Goal: Book appointment/travel/reservation

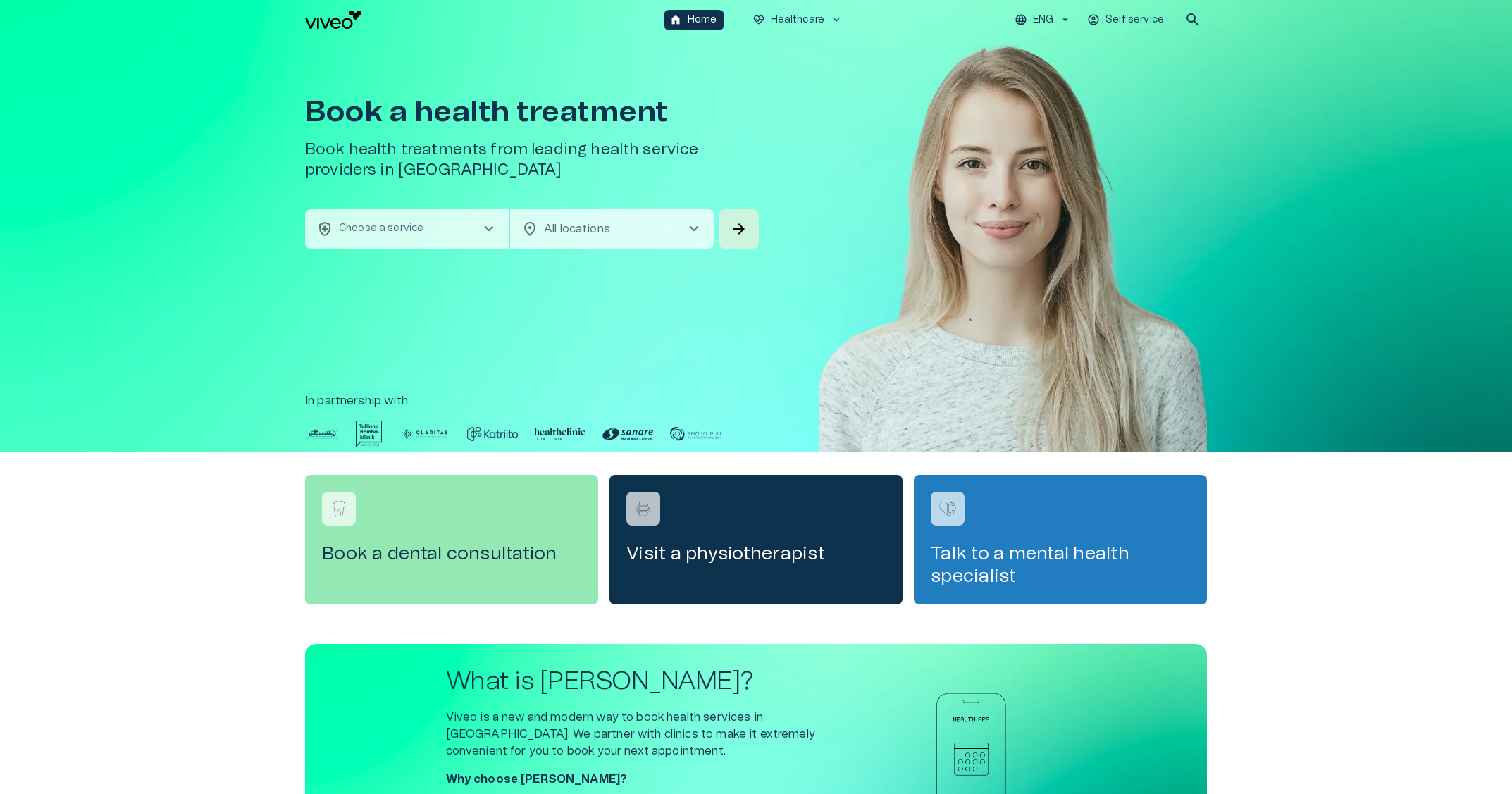
click at [397, 239] on button "health_and_safety Choose a service chevron_right" at bounding box center [407, 228] width 204 height 39
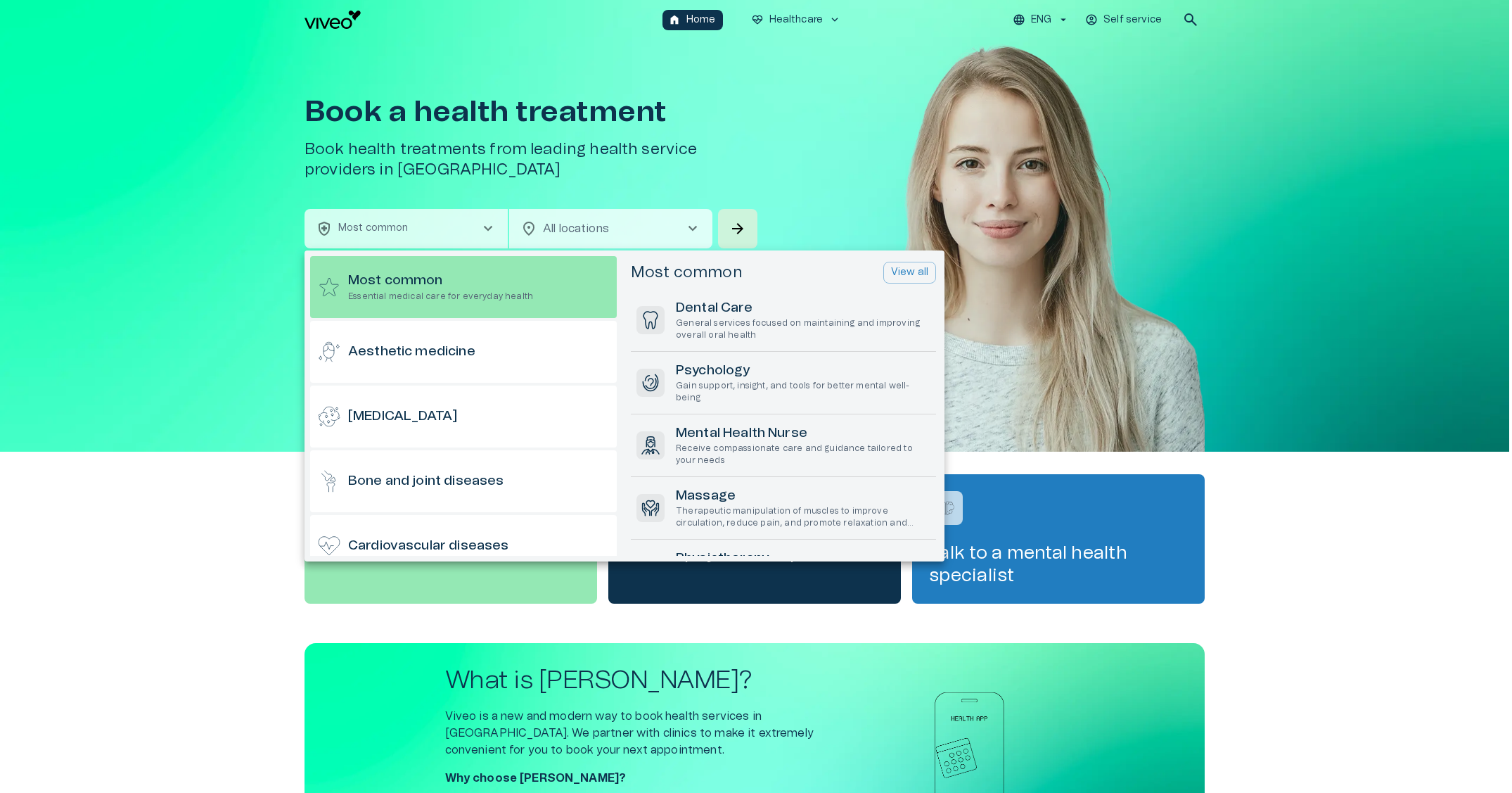
click at [798, 19] on div at bounding box center [756, 396] width 1512 height 793
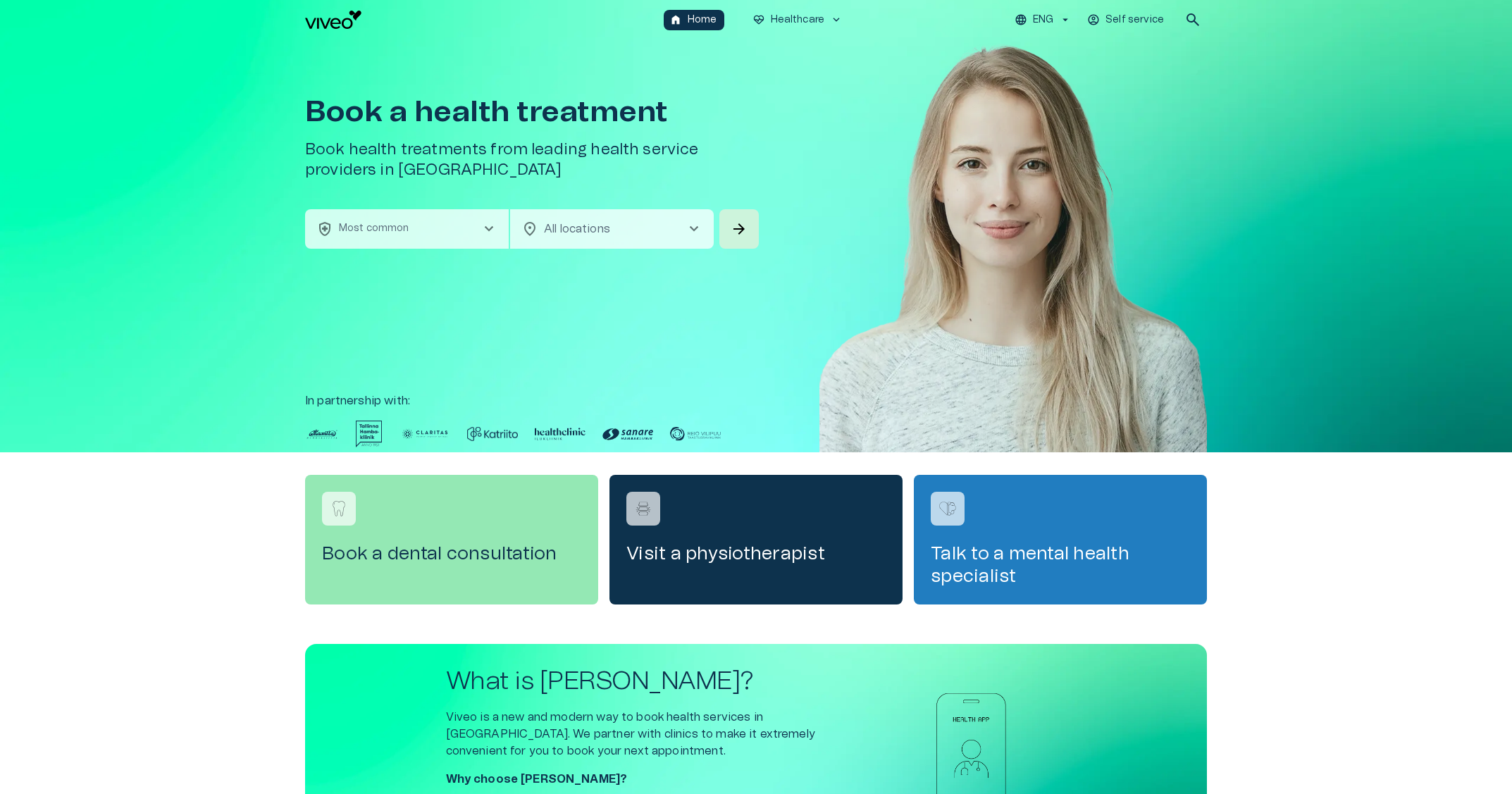
click at [413, 245] on button "health_and_safety Most common chevron_right" at bounding box center [407, 228] width 204 height 39
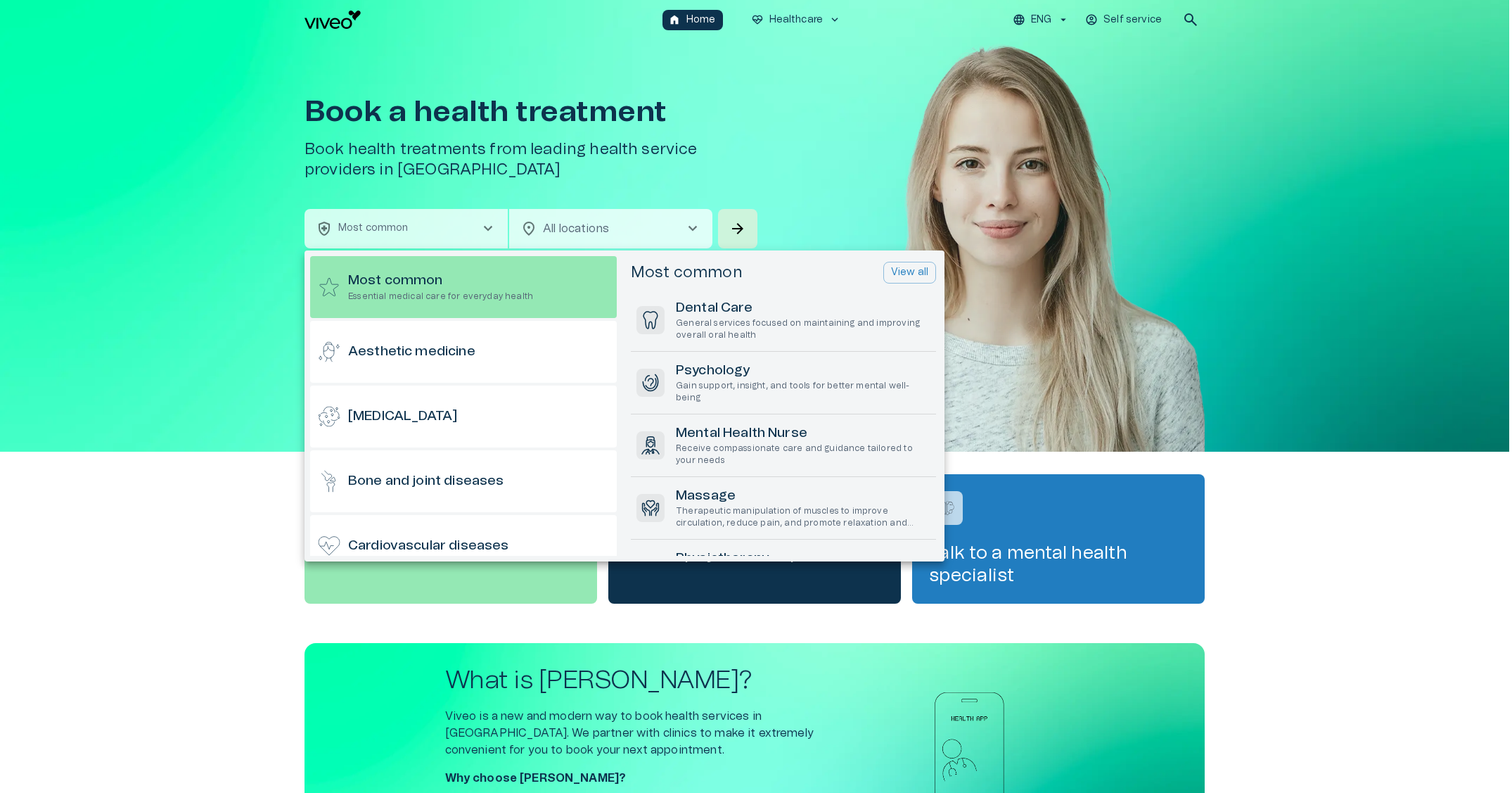
click at [1066, 517] on div at bounding box center [756, 396] width 1512 height 793
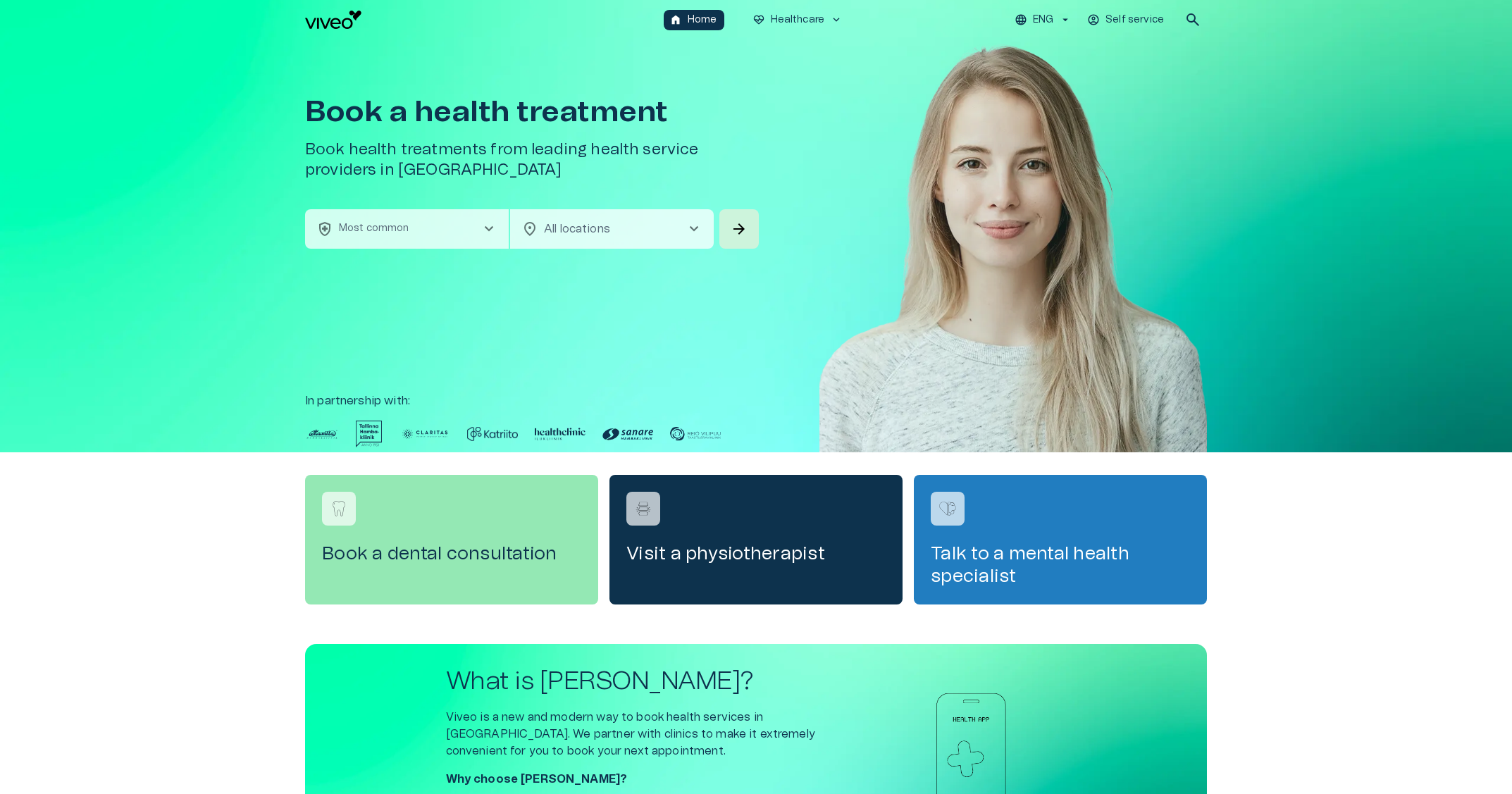
click at [426, 239] on button "health_and_safety Most common chevron_right" at bounding box center [407, 228] width 204 height 39
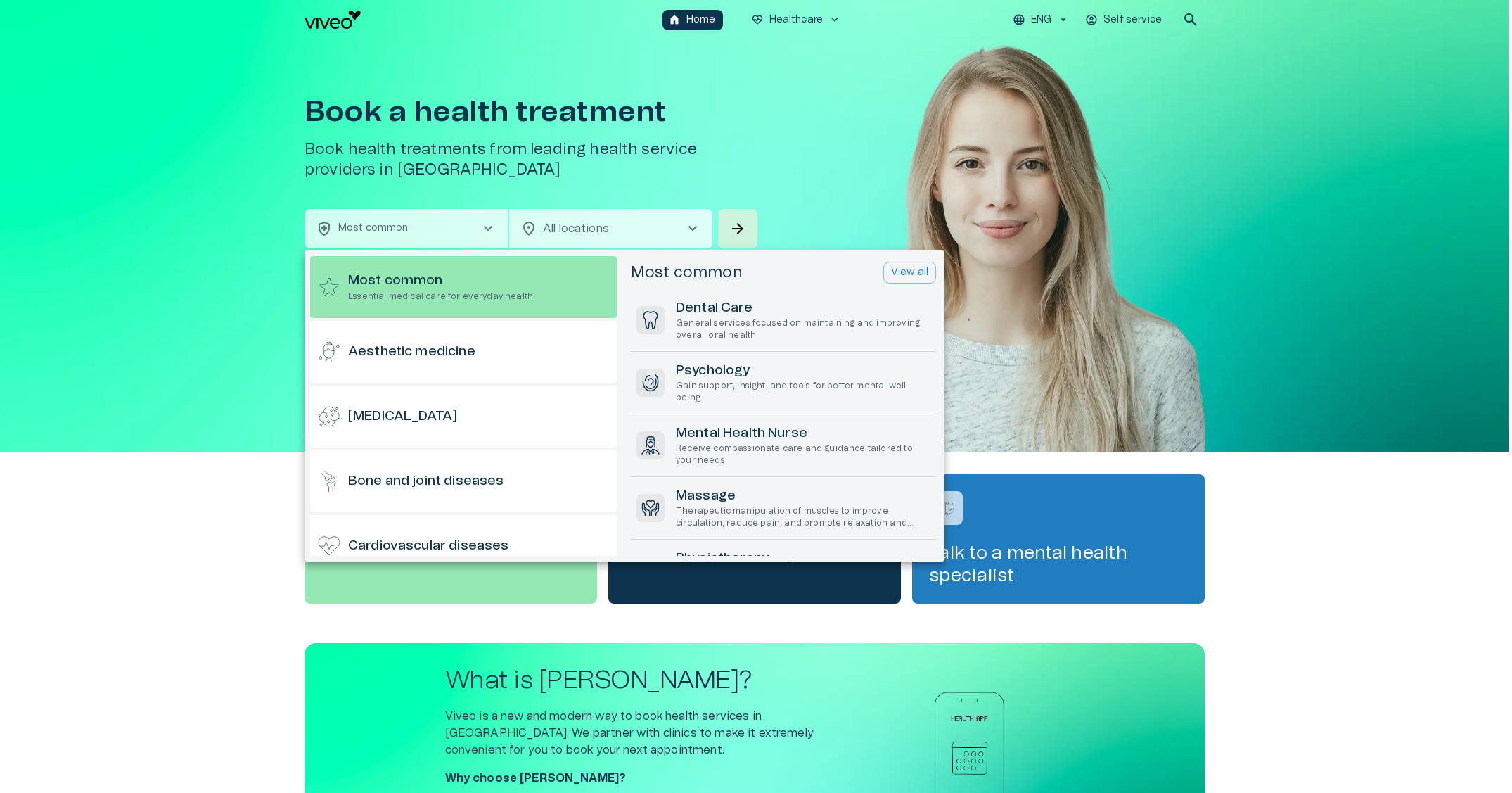
click at [1037, 20] on div at bounding box center [756, 396] width 1512 height 793
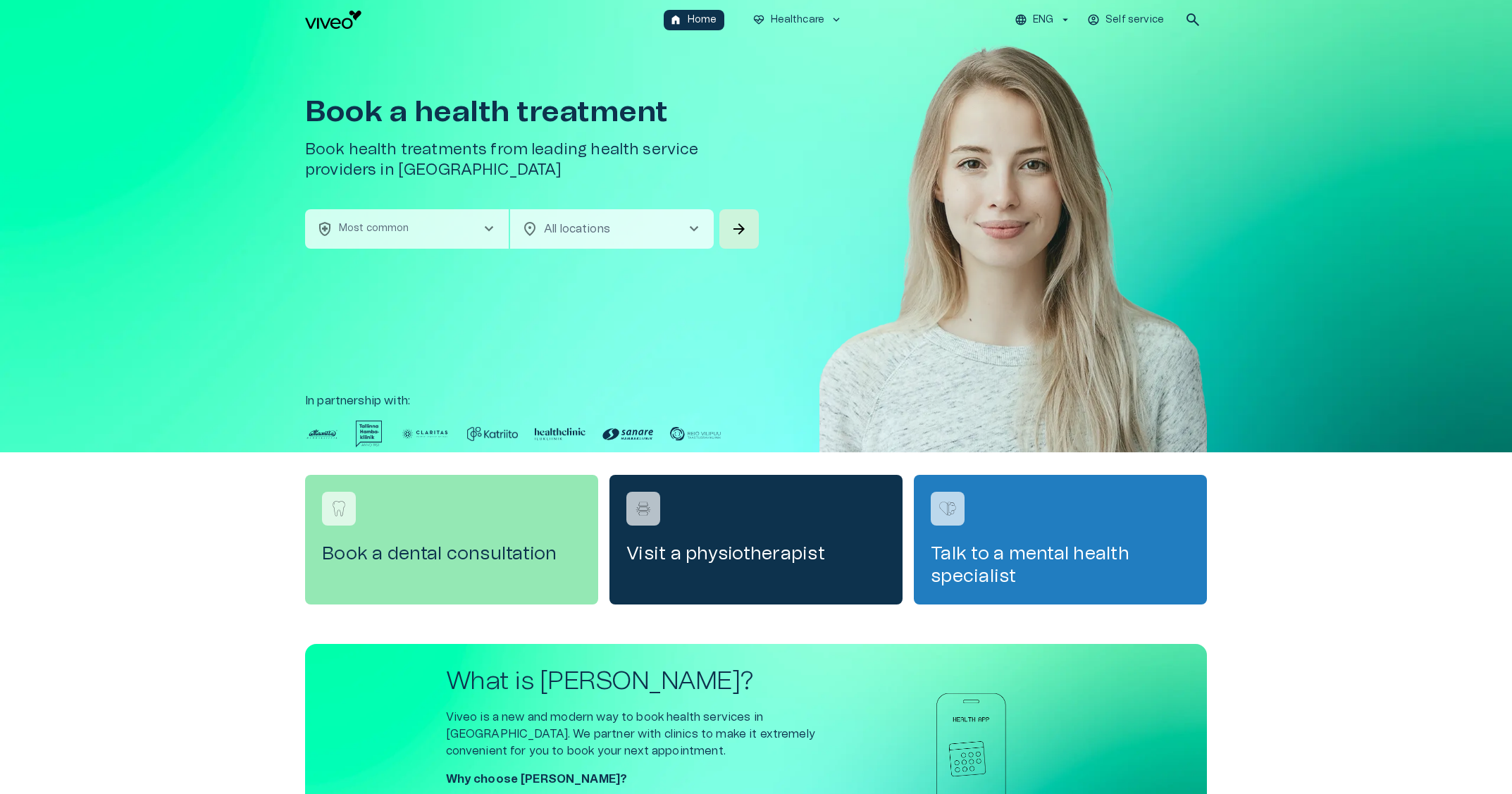
click at [1140, 122] on img at bounding box center [1013, 267] width 387 height 455
click at [601, 234] on body "We value your privacy We use cookies to enhance your browsing experience, serve…" at bounding box center [756, 397] width 1512 height 794
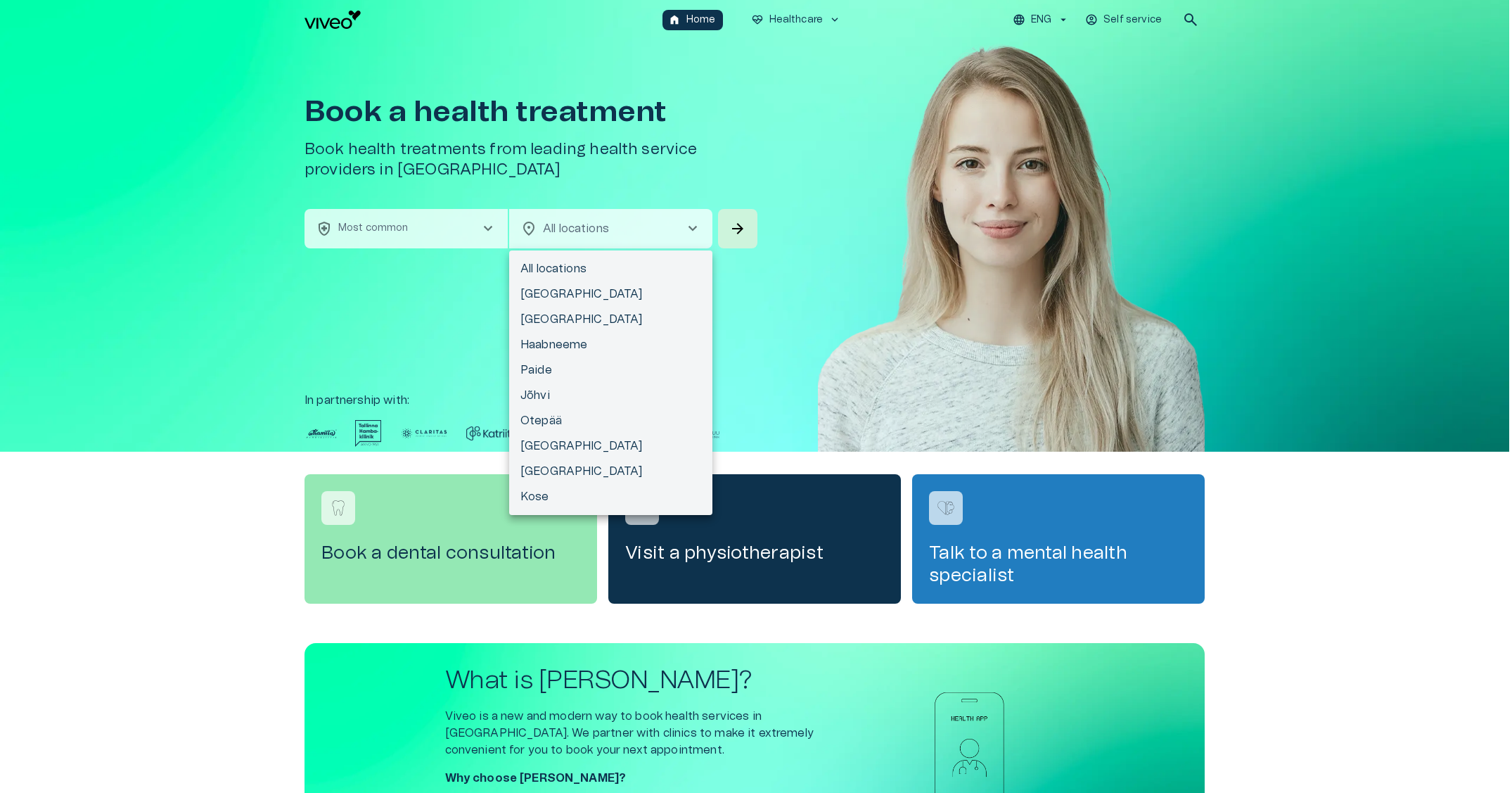
click at [432, 236] on div at bounding box center [756, 396] width 1512 height 793
click at [621, 243] on body "We value your privacy We use cookies to enhance your browsing experience, serve…" at bounding box center [755, 396] width 1509 height 793
click at [428, 239] on div at bounding box center [756, 396] width 1512 height 793
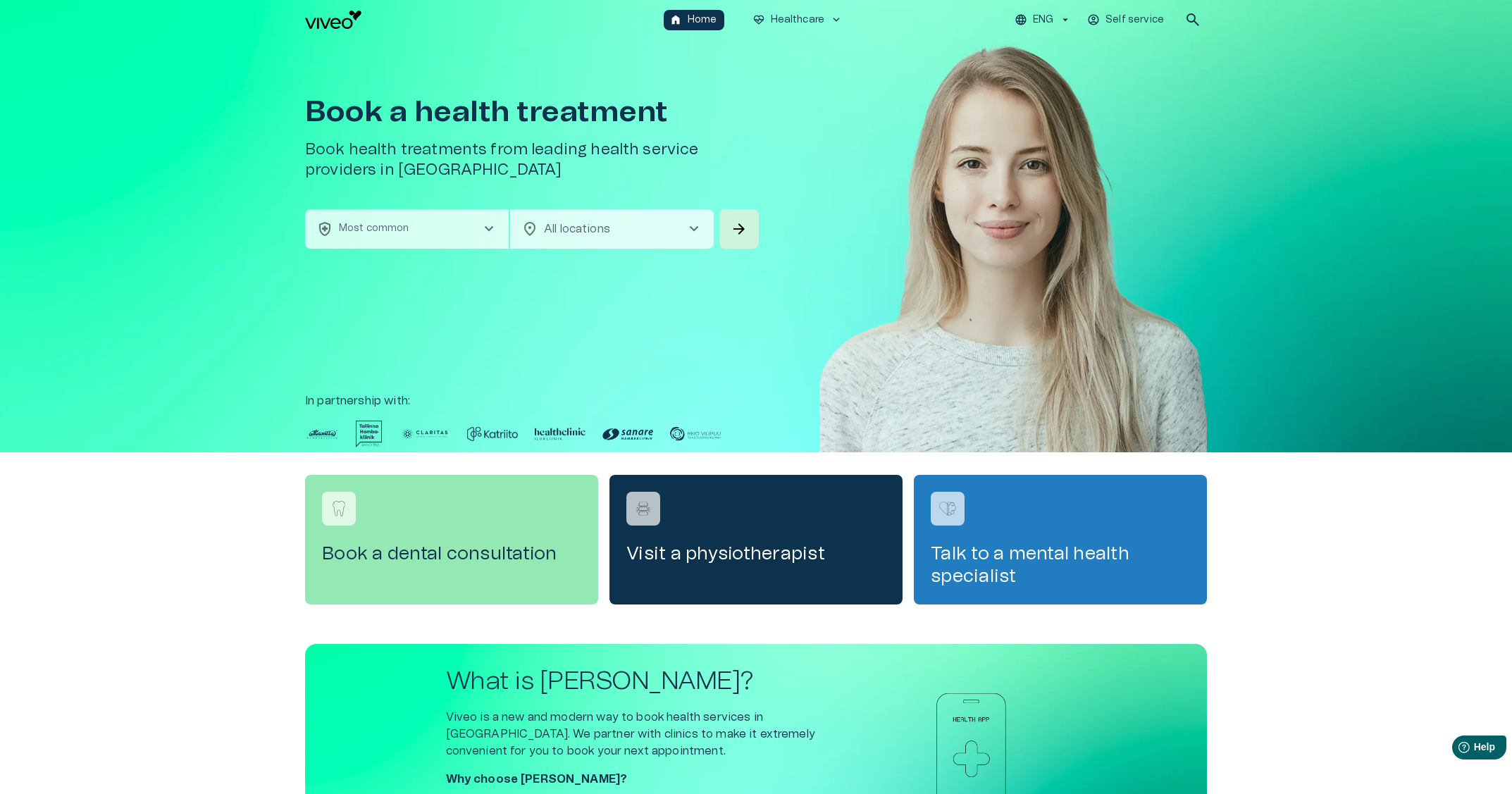
click at [446, 230] on button "health_and_safety Most common chevron_right" at bounding box center [407, 228] width 204 height 39
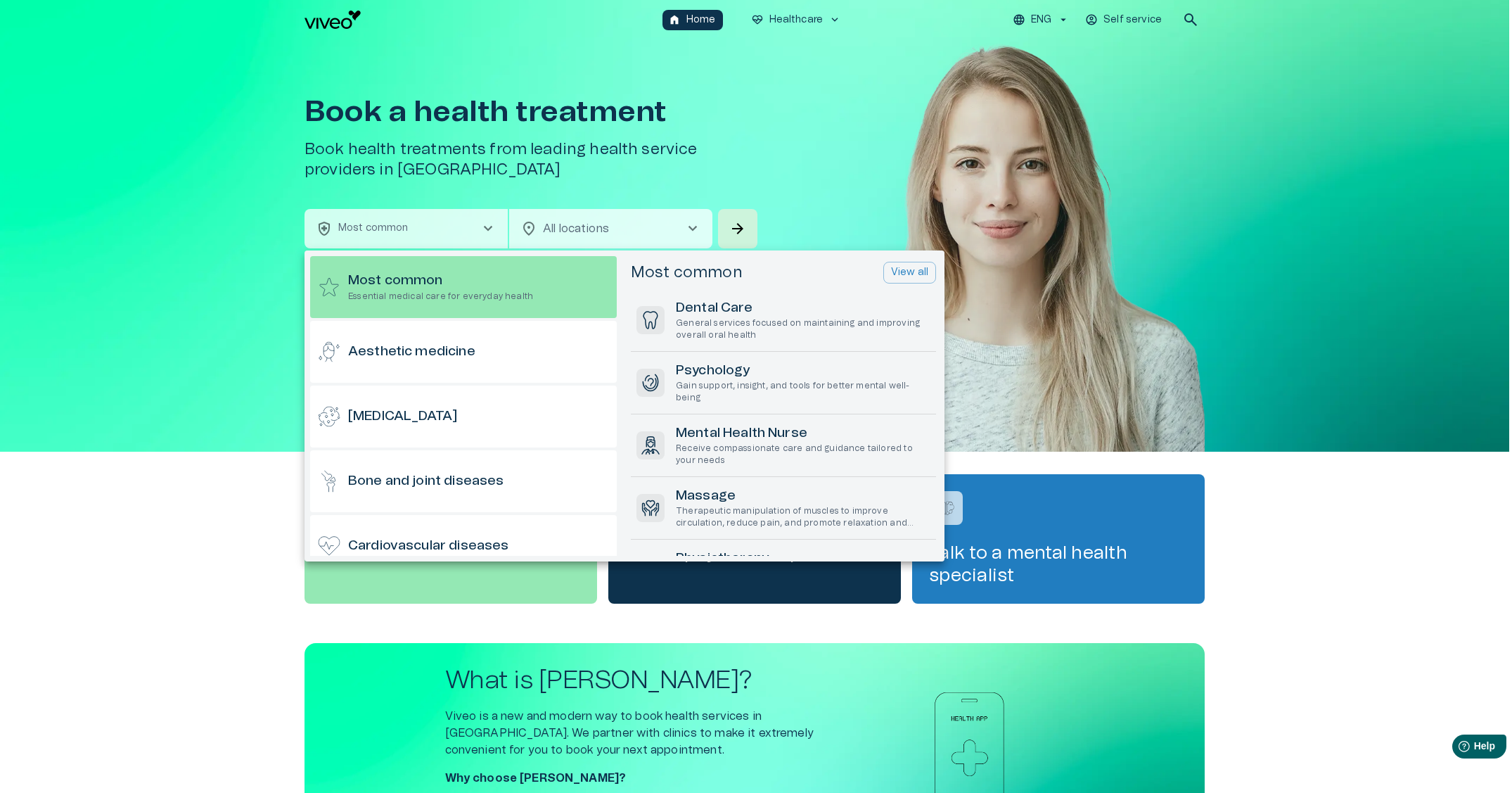
click at [609, 221] on div at bounding box center [756, 396] width 1512 height 793
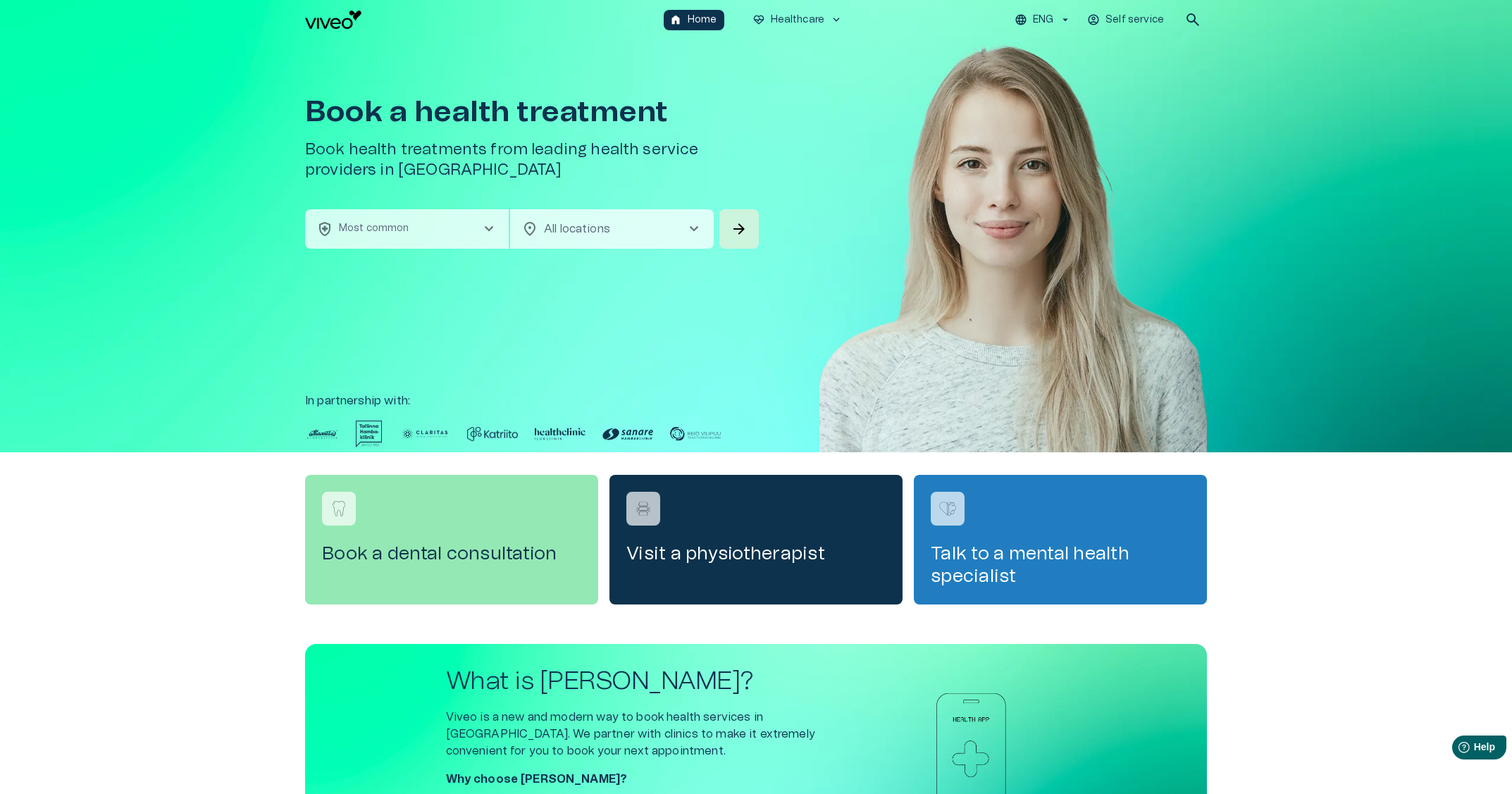
click at [635, 222] on body "We value your privacy We use cookies to enhance your browsing experience, serve…" at bounding box center [756, 397] width 1512 height 794
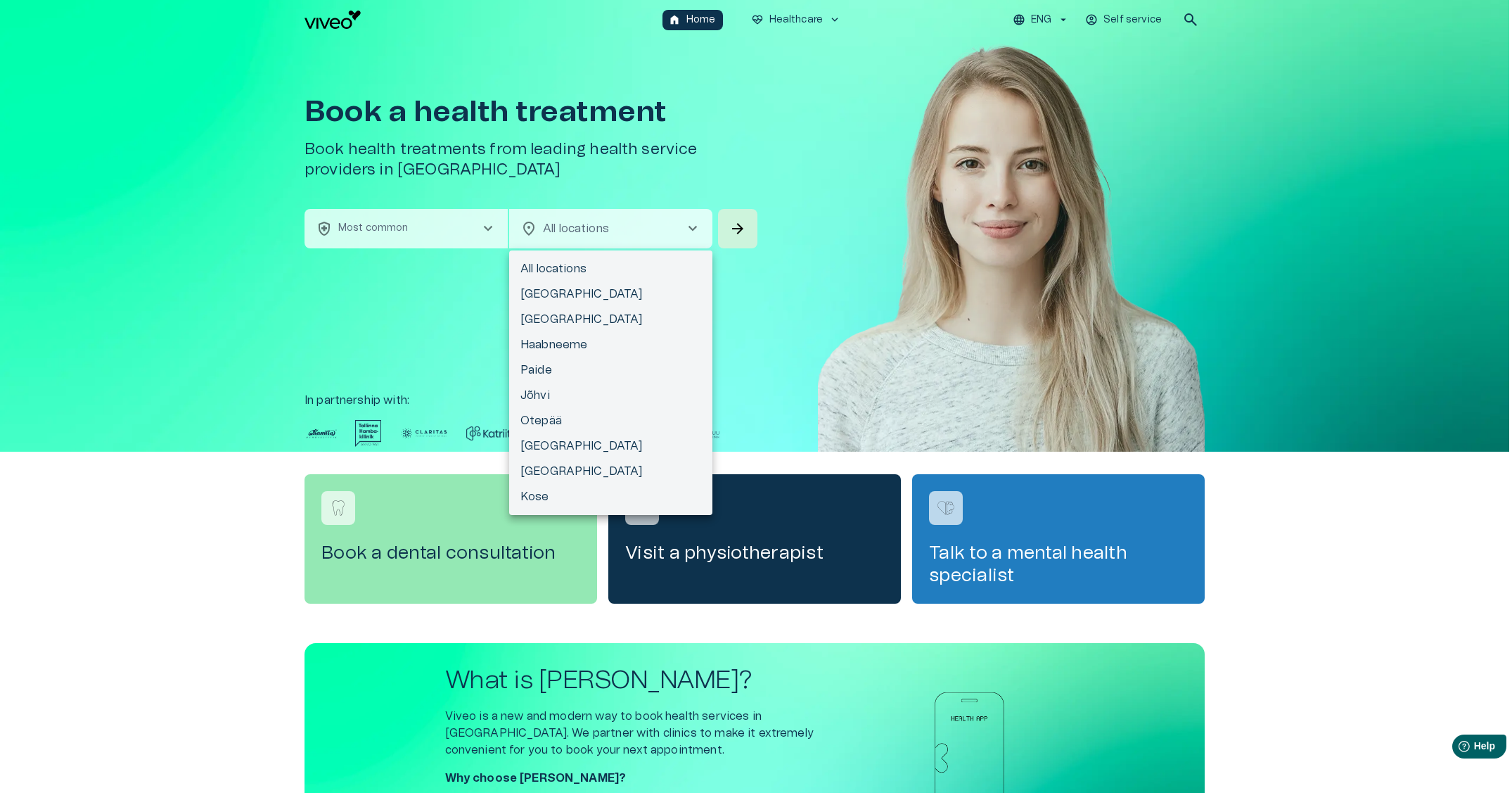
click at [791, 165] on div at bounding box center [756, 396] width 1512 height 793
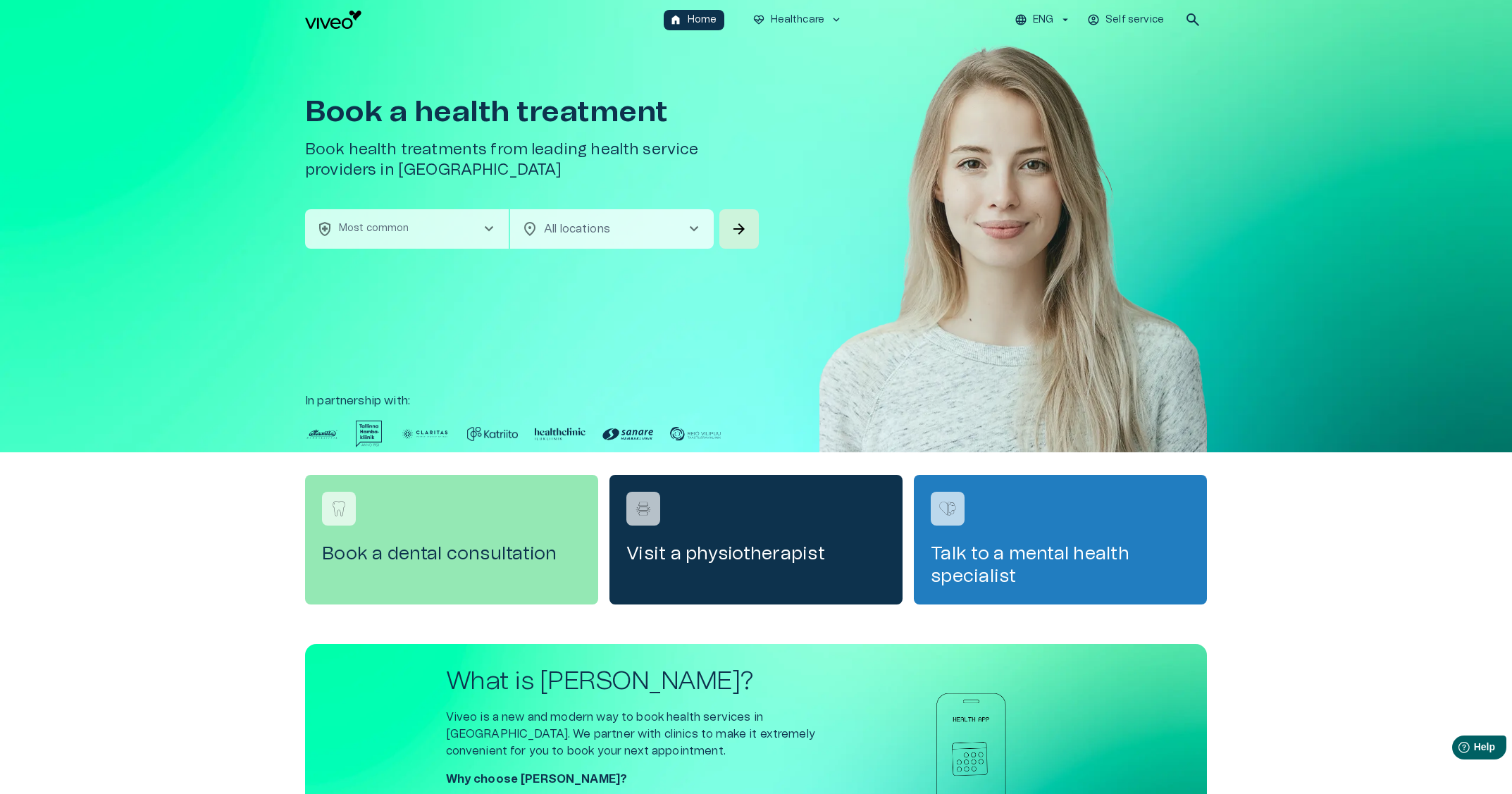
click at [460, 234] on button "health_and_safety Most common chevron_right" at bounding box center [407, 228] width 204 height 39
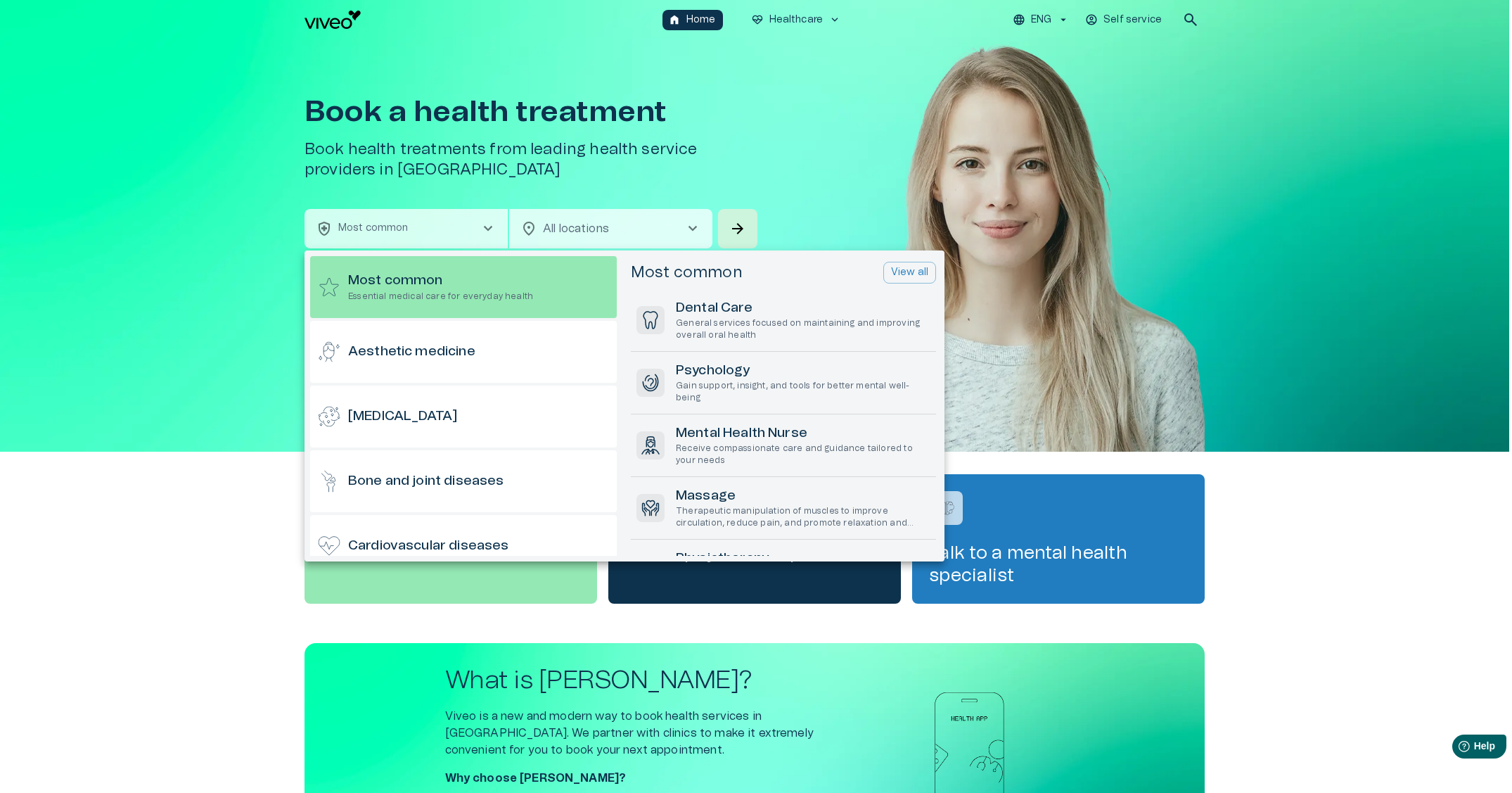
click at [1000, 139] on div at bounding box center [756, 396] width 1512 height 793
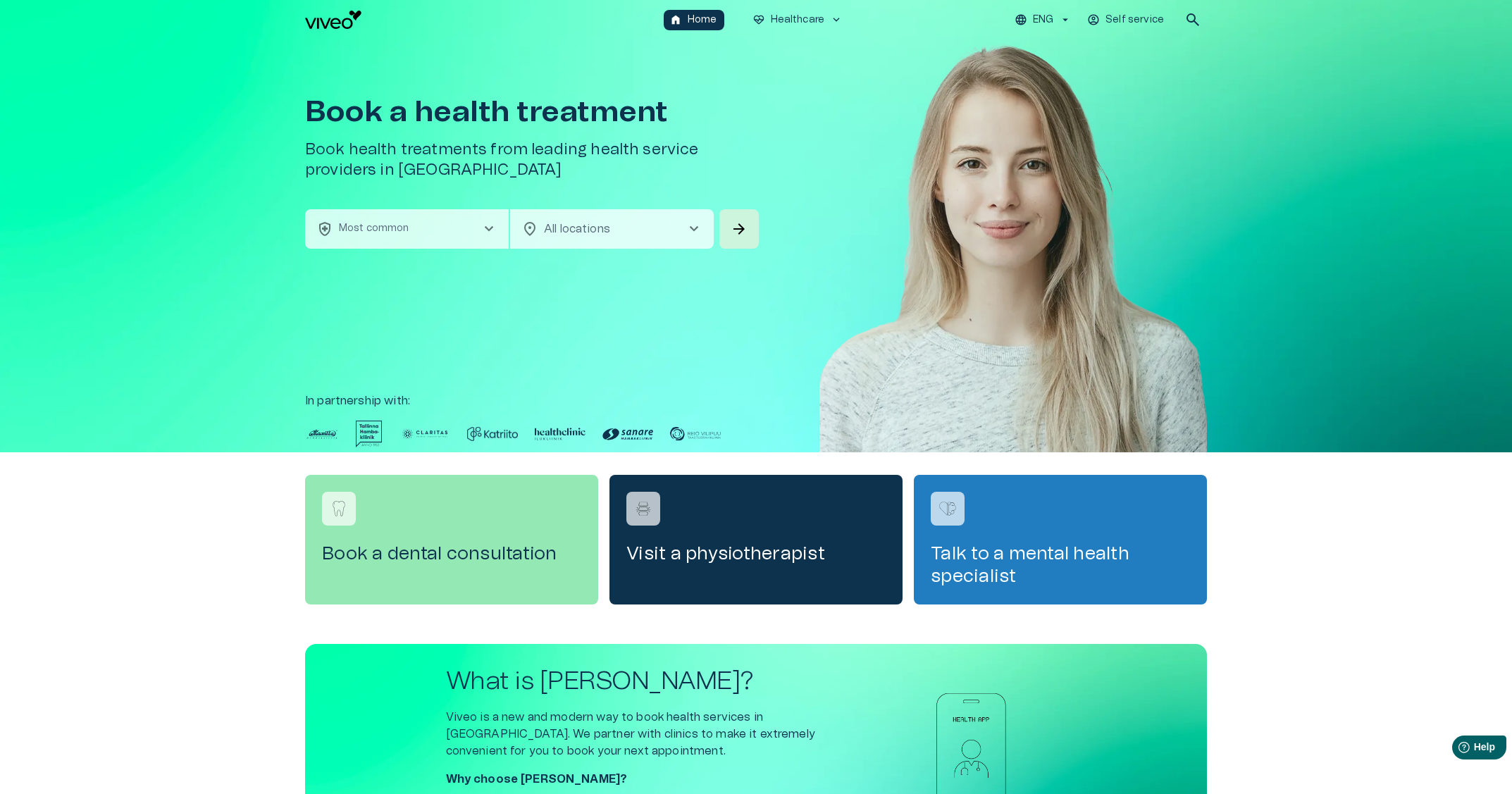
click at [1208, 19] on div "home Home [MEDICAL_DATA]_heart Healthcare keyboard_arrow_down ENG Self service …" at bounding box center [756, 20] width 1512 height 39
click at [1202, 19] on button "search" at bounding box center [1193, 20] width 28 height 28
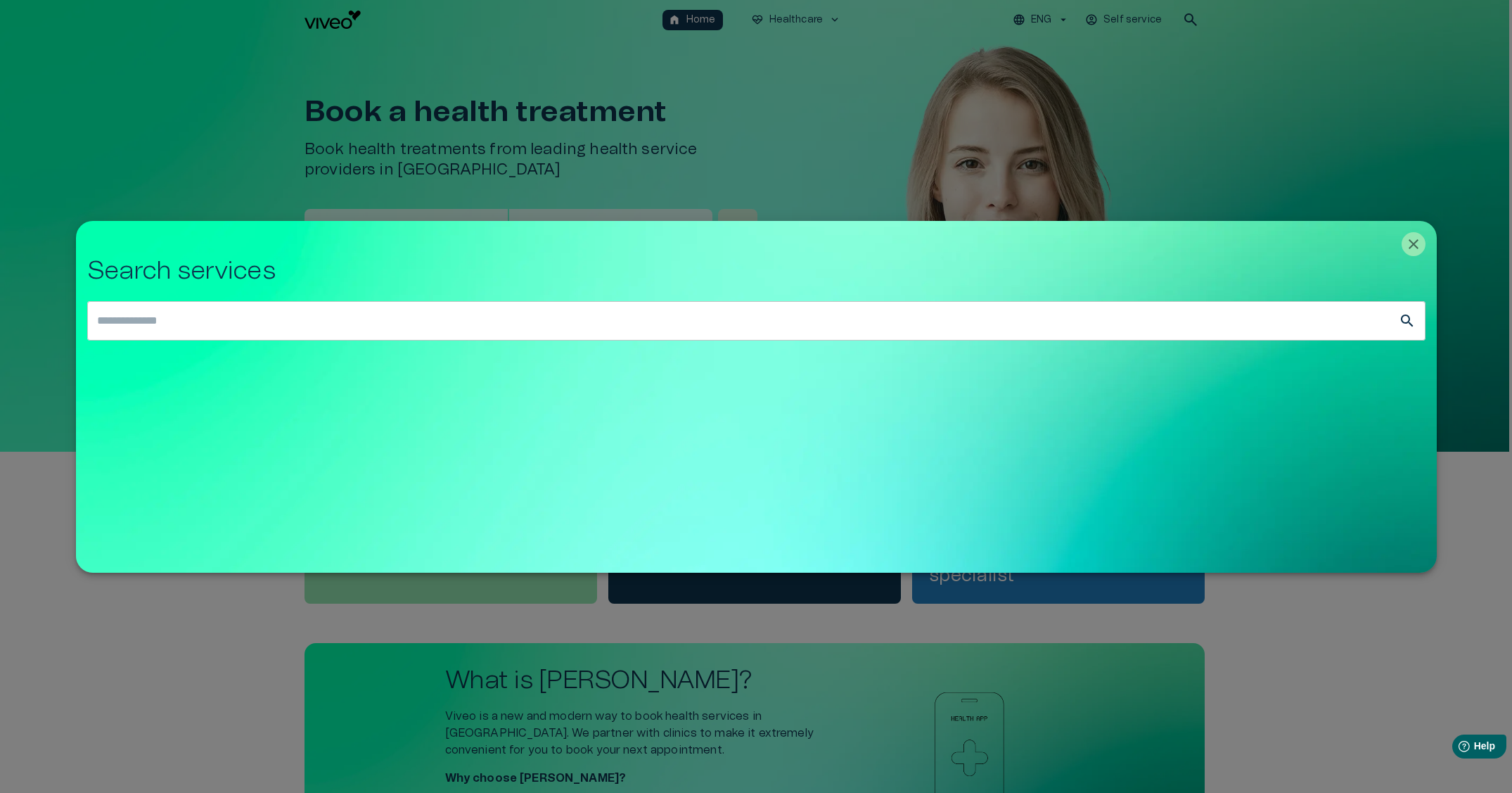
click at [833, 22] on div at bounding box center [756, 396] width 1512 height 793
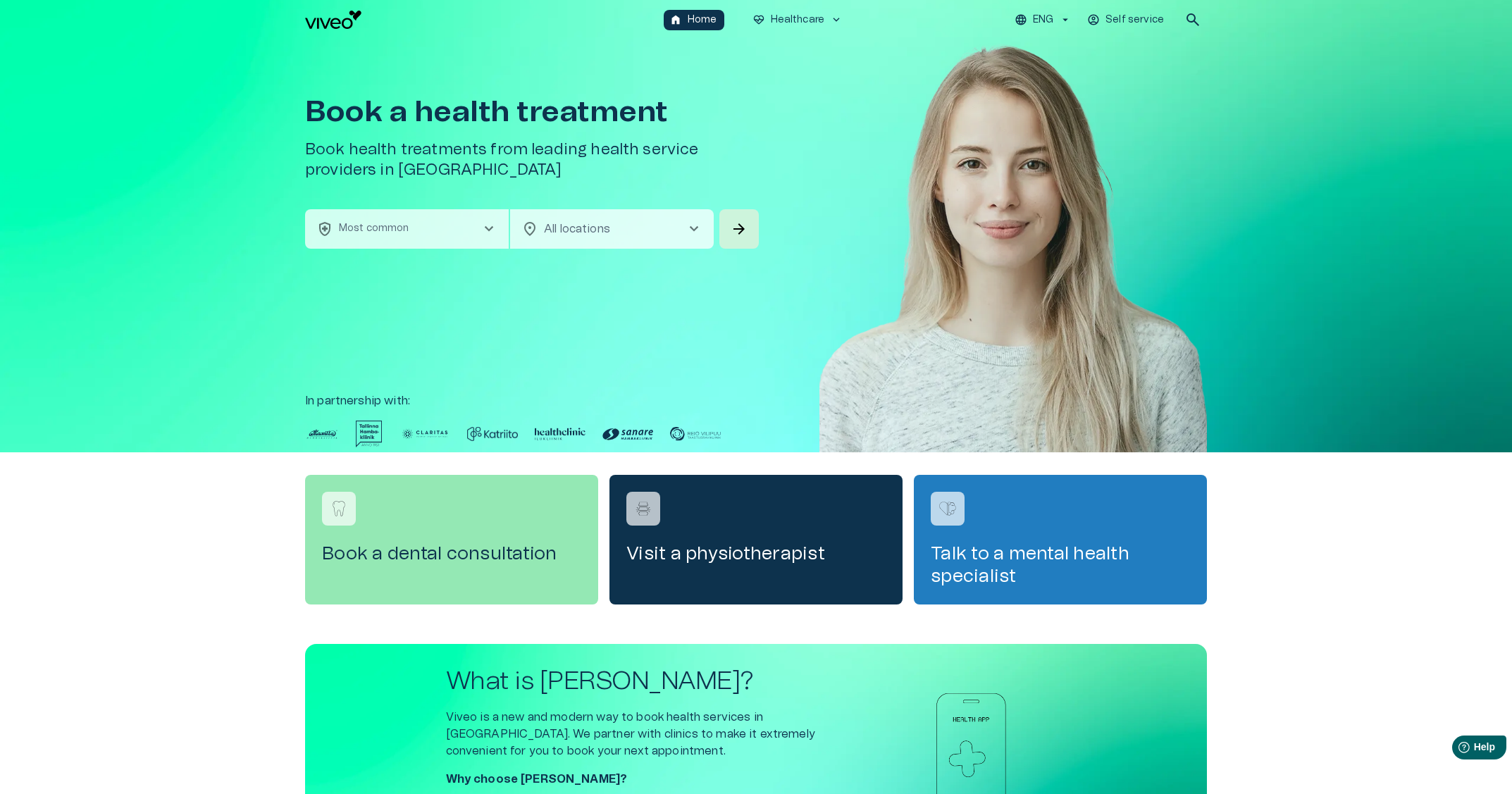
click at [1179, 22] on button "search" at bounding box center [1193, 20] width 28 height 28
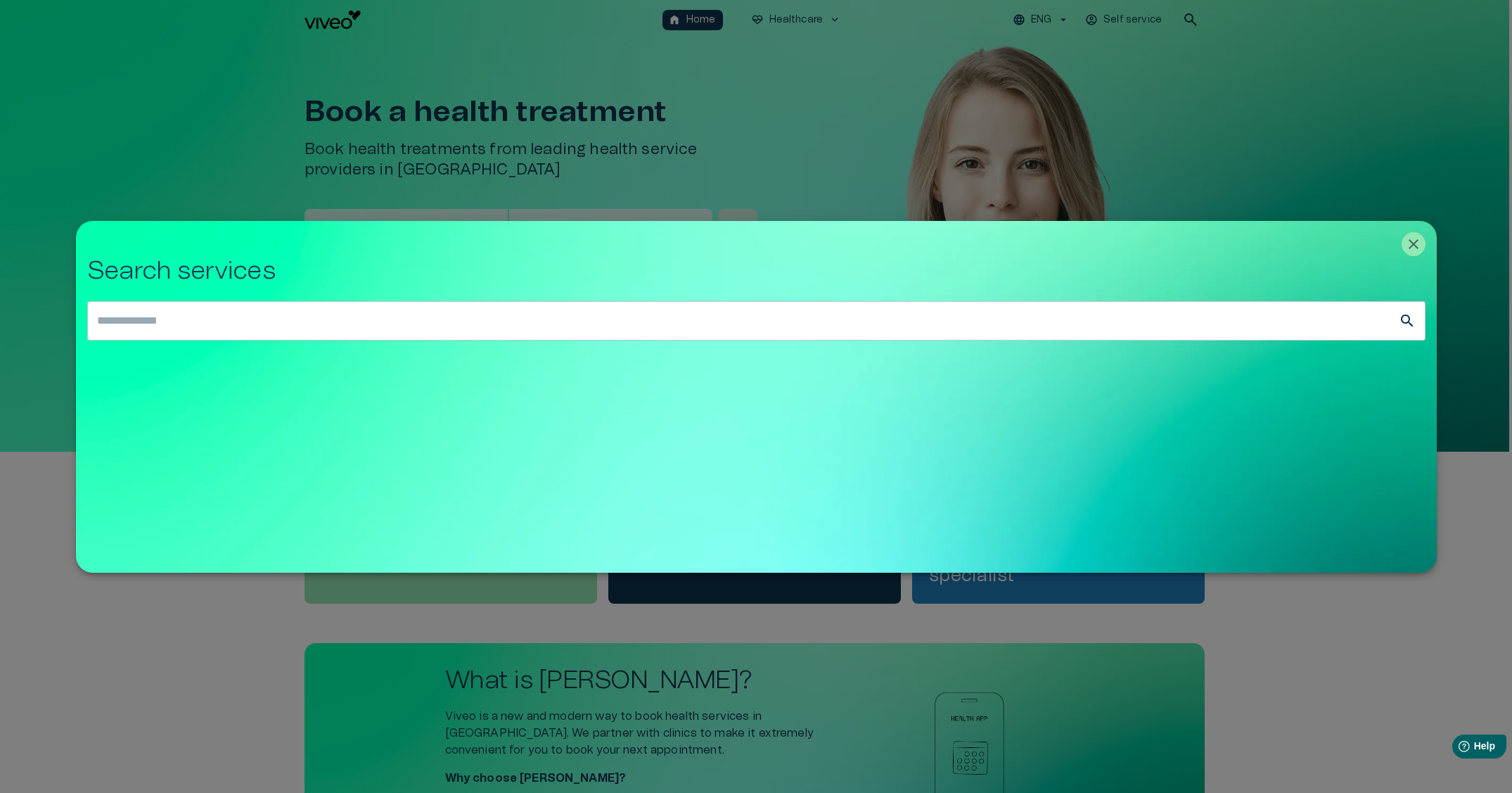
click at [575, 209] on div at bounding box center [756, 396] width 1512 height 793
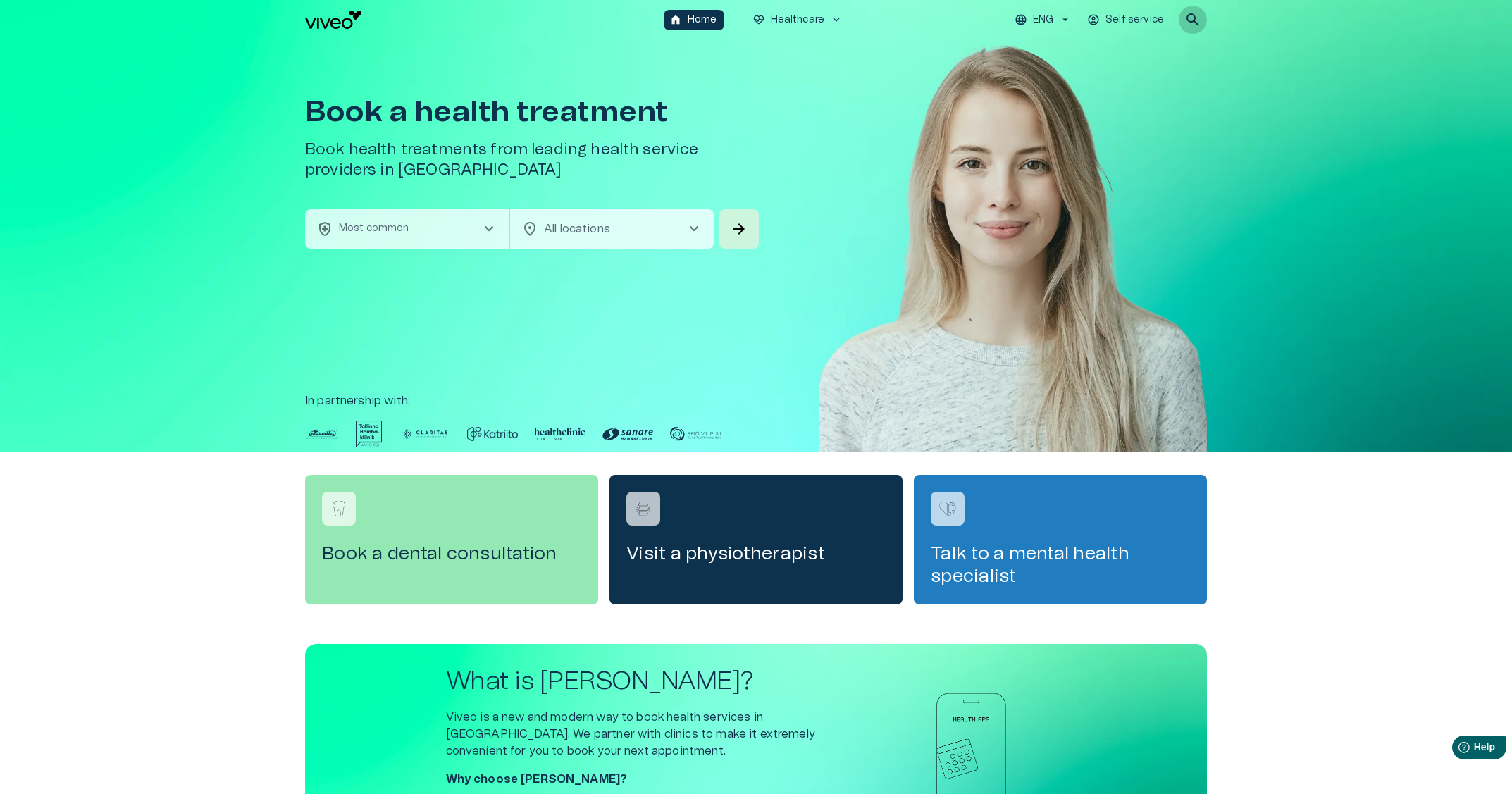
click at [1193, 19] on span "search" at bounding box center [1193, 20] width 17 height 17
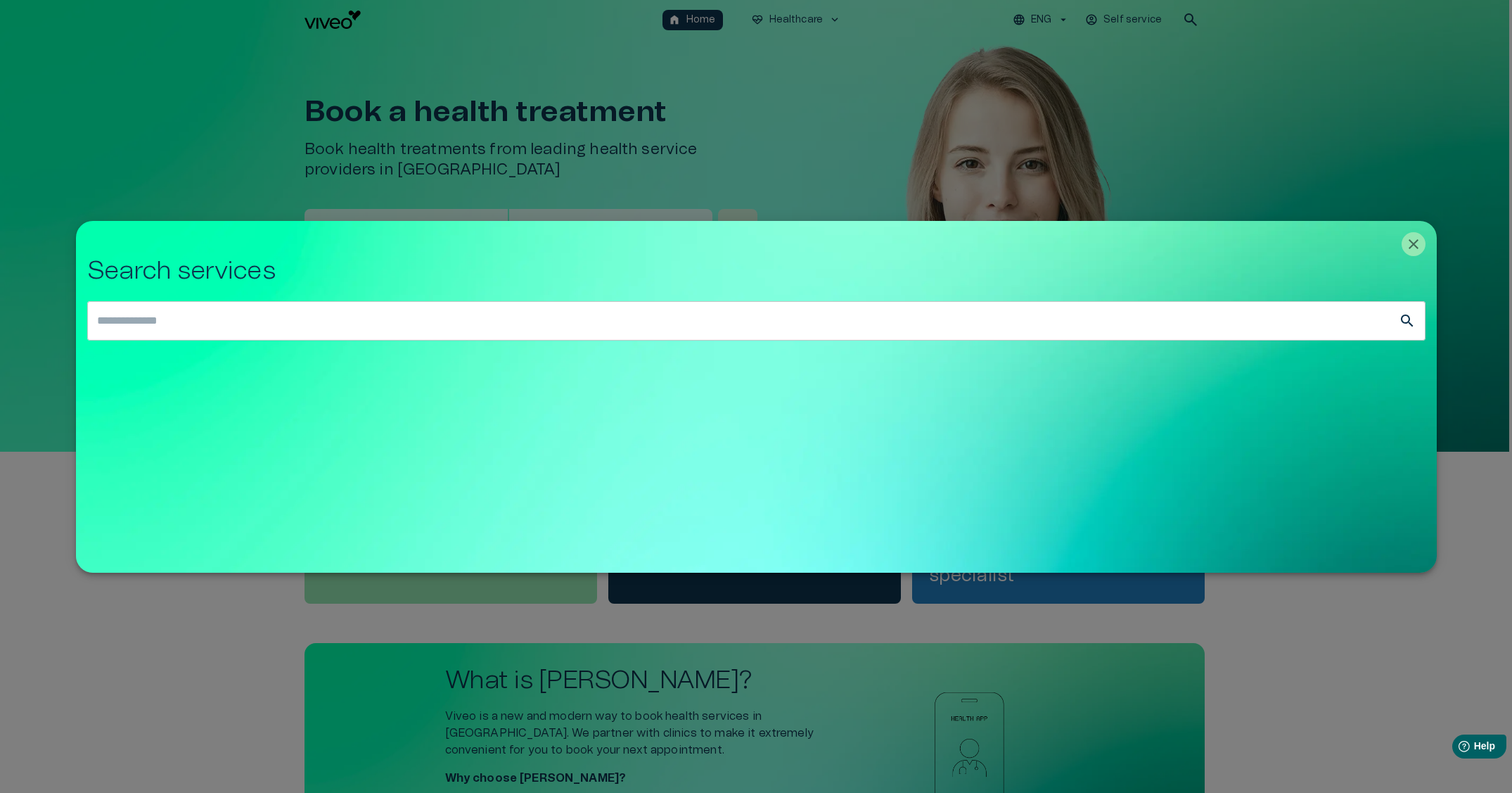
click at [626, 215] on div at bounding box center [756, 396] width 1512 height 793
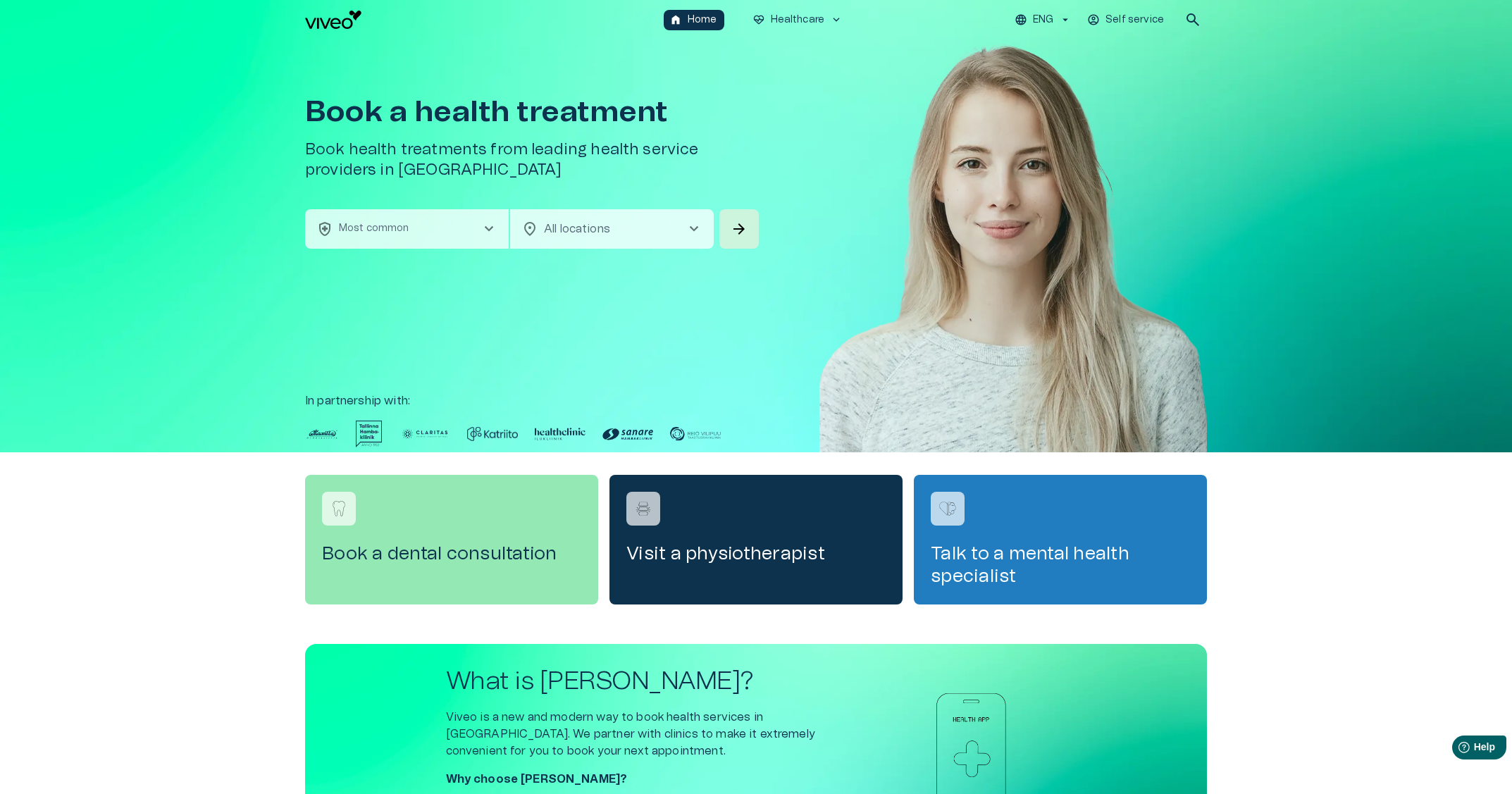
click at [1193, 28] on span "search" at bounding box center [1193, 20] width 17 height 17
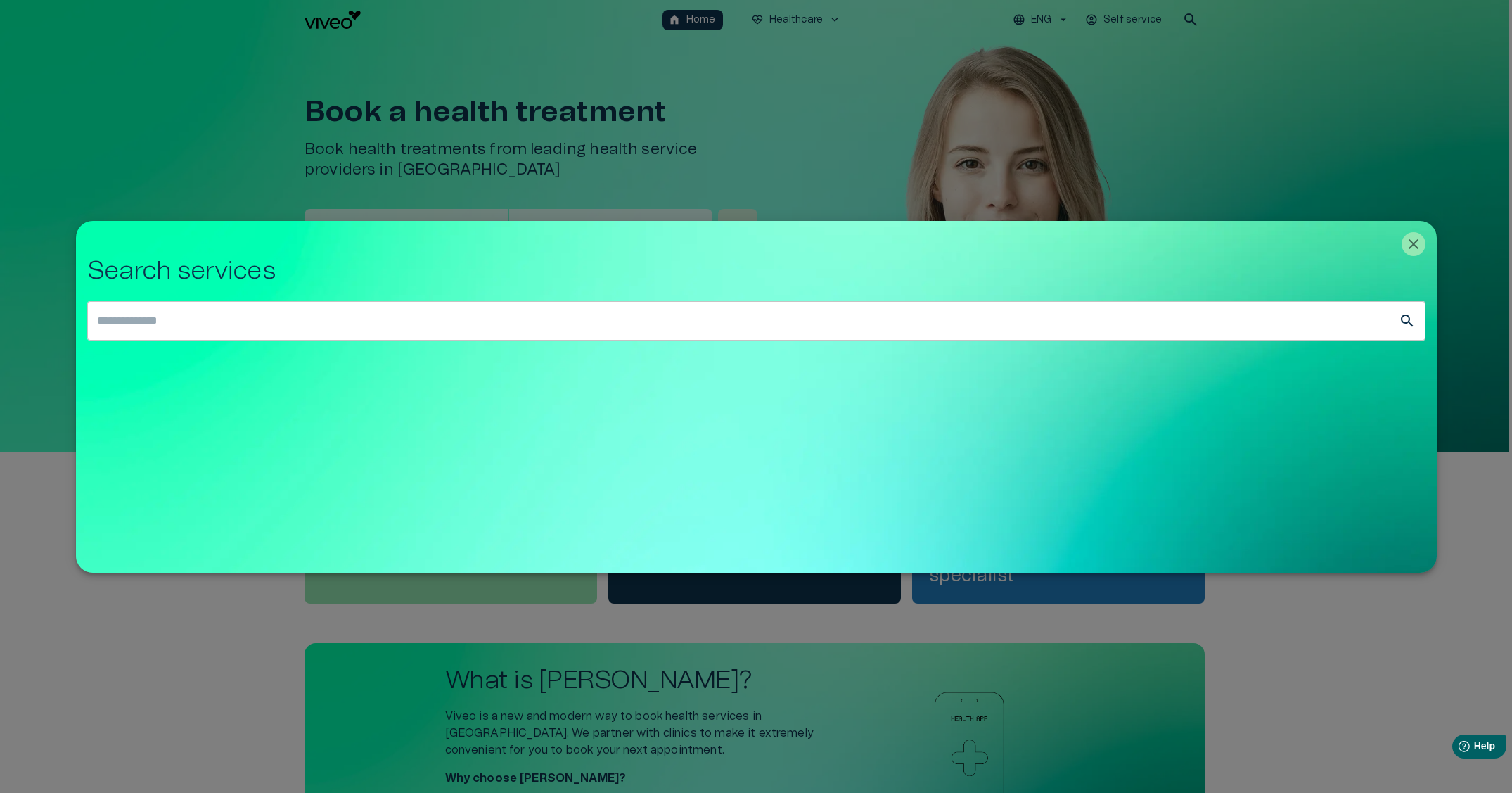
click at [867, 675] on div at bounding box center [756, 396] width 1512 height 793
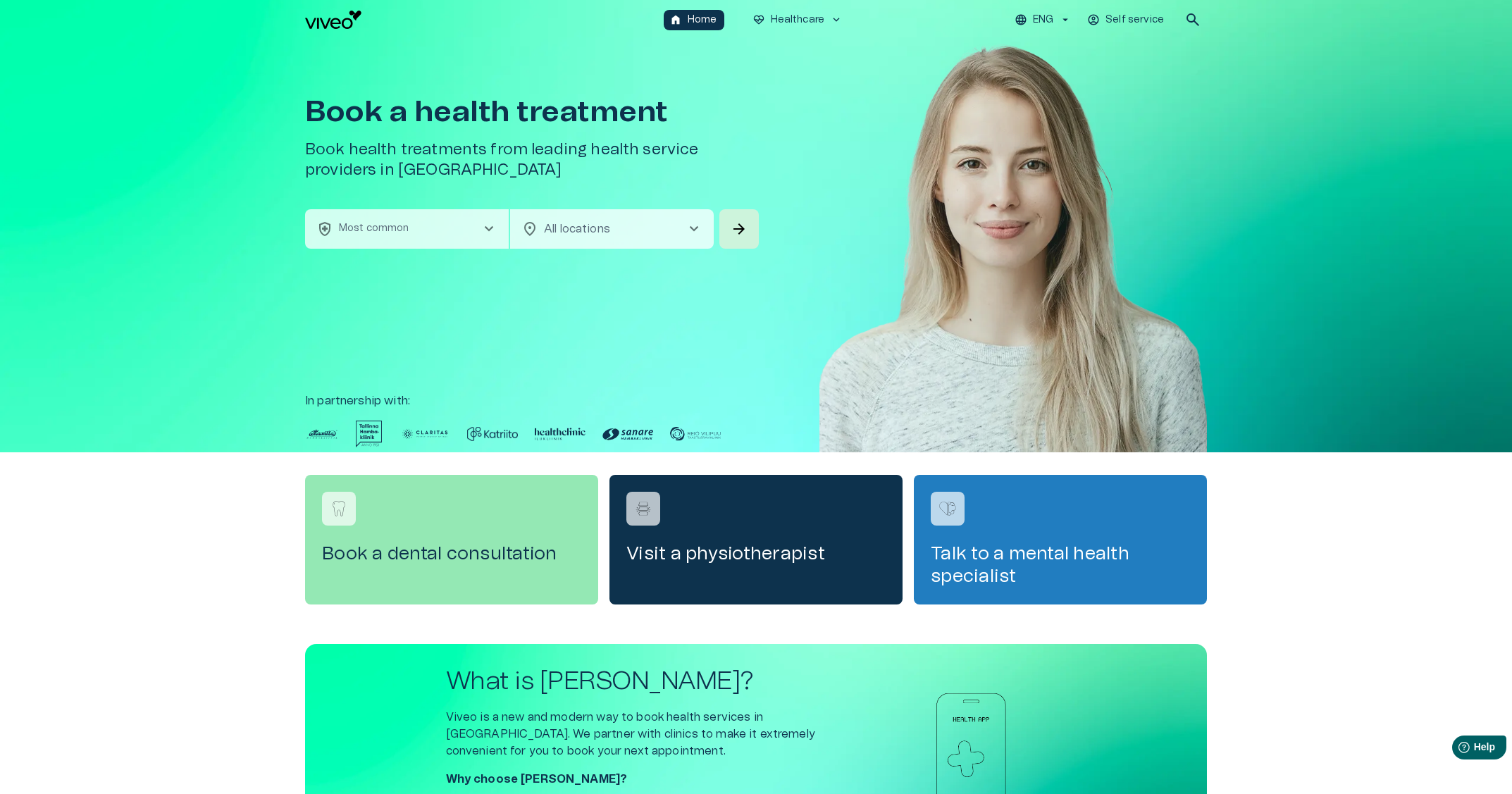
click at [861, 678] on div "What is [PERSON_NAME]? Viveo is a new and modern way to book health services in…" at bounding box center [756, 781] width 902 height 276
click at [947, 380] on img at bounding box center [1013, 267] width 387 height 455
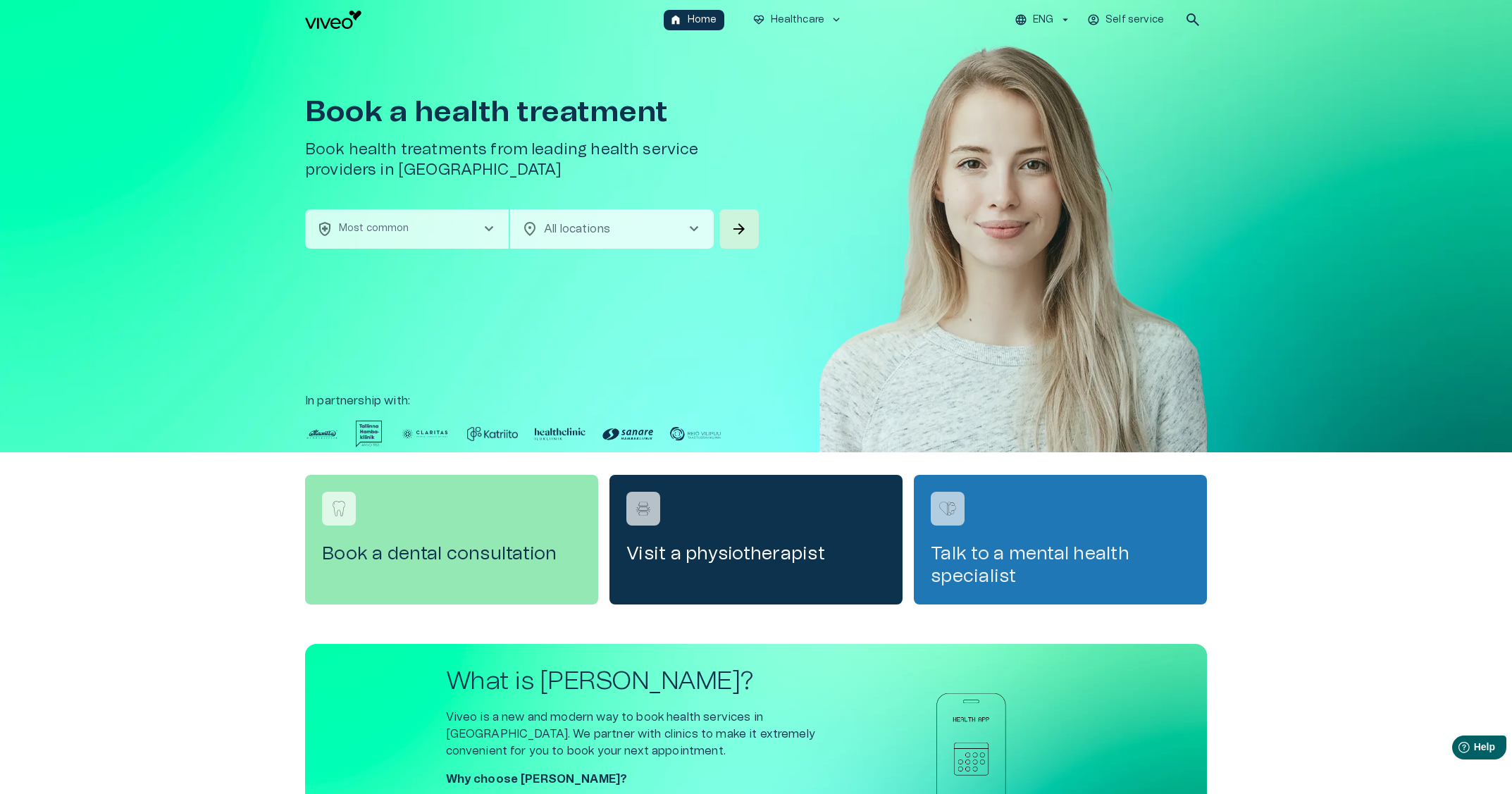
click at [990, 514] on div "Talk to a mental health specialist" at bounding box center [1060, 539] width 293 height 130
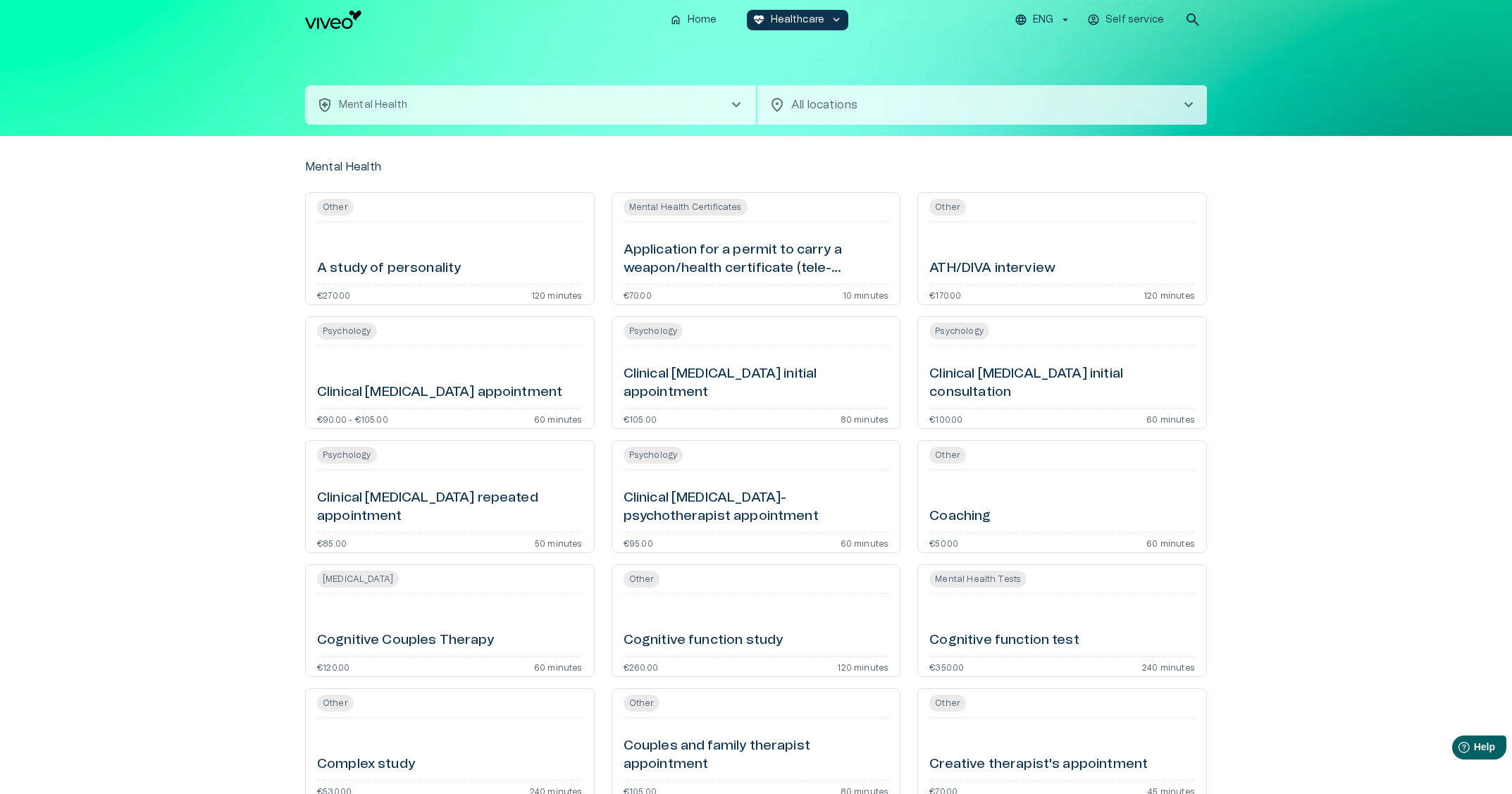
click at [525, 102] on button "health_and_safety Mental Health chevron_right" at bounding box center [530, 104] width 451 height 39
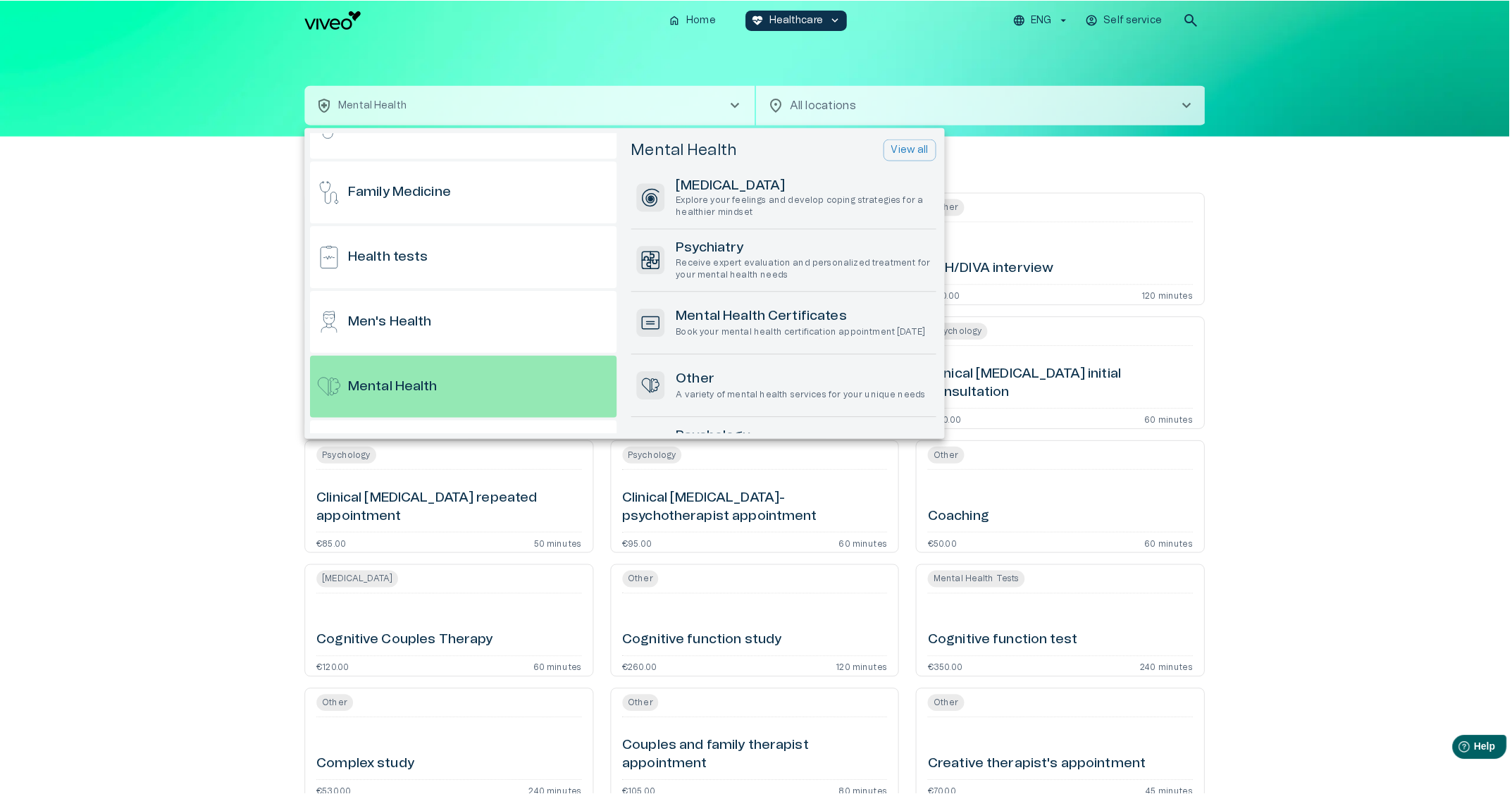
scroll to position [724, 0]
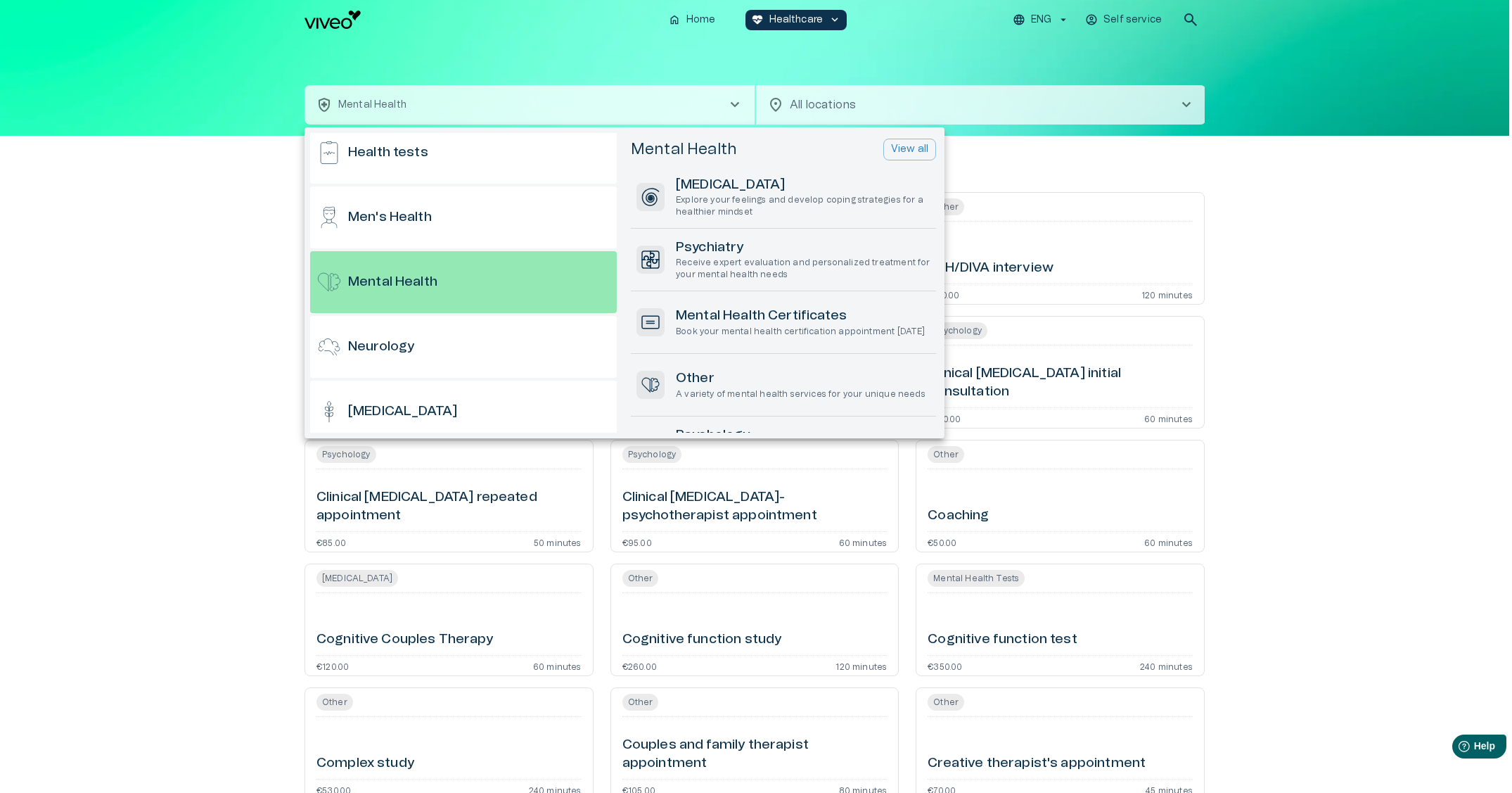
click at [840, 45] on div at bounding box center [756, 396] width 1512 height 793
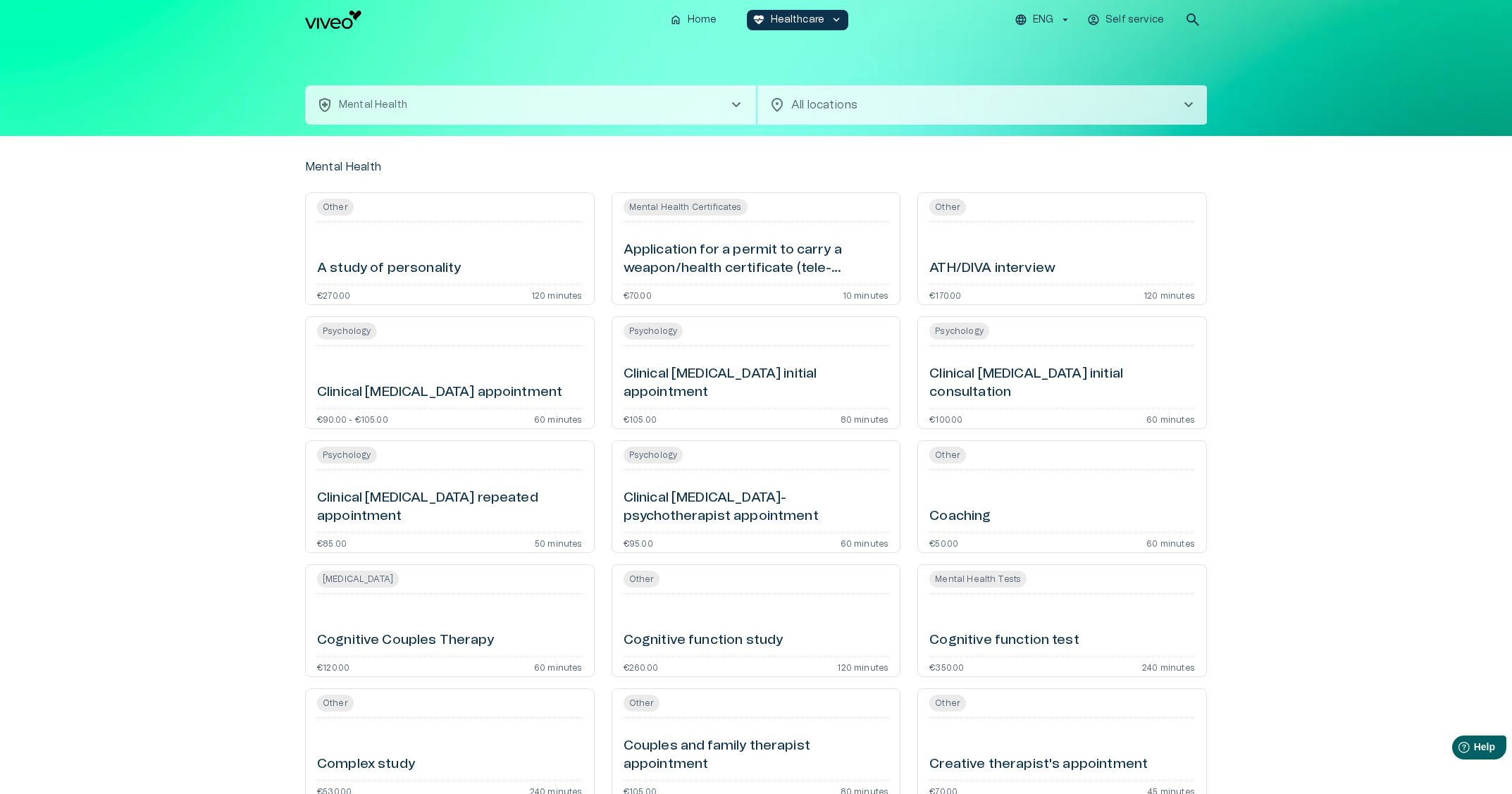
click at [834, 29] on div "Most common Essential medical care for everyday health Aesthetic medicine [MEDI…" at bounding box center [756, 397] width 1512 height 794
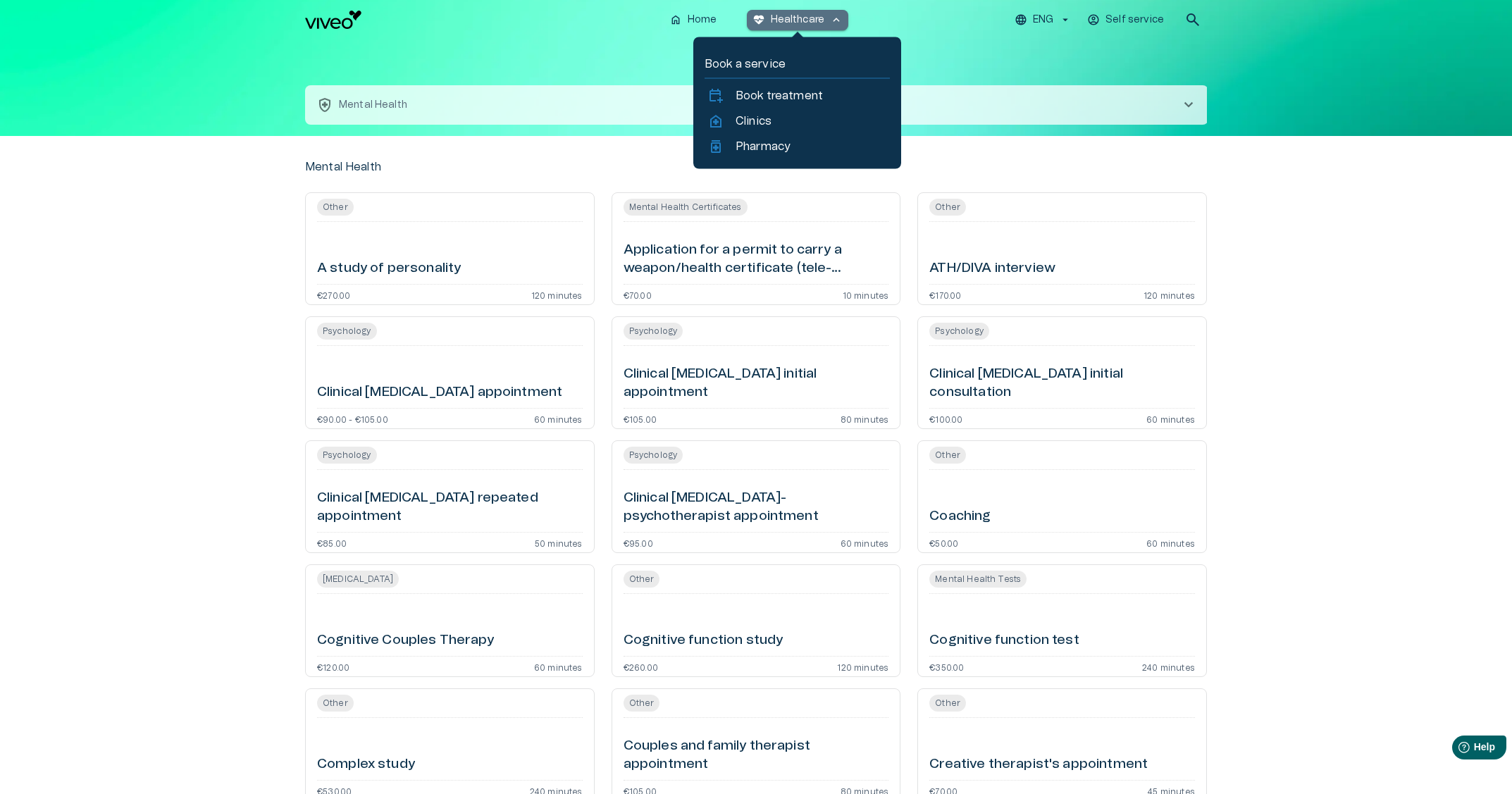
click at [833, 23] on span "keyboard_arrow_up" at bounding box center [836, 20] width 13 height 13
click at [979, 62] on div "health_and_safety Mental Health chevron_right location_on All locations chevron…" at bounding box center [756, 87] width 902 height 97
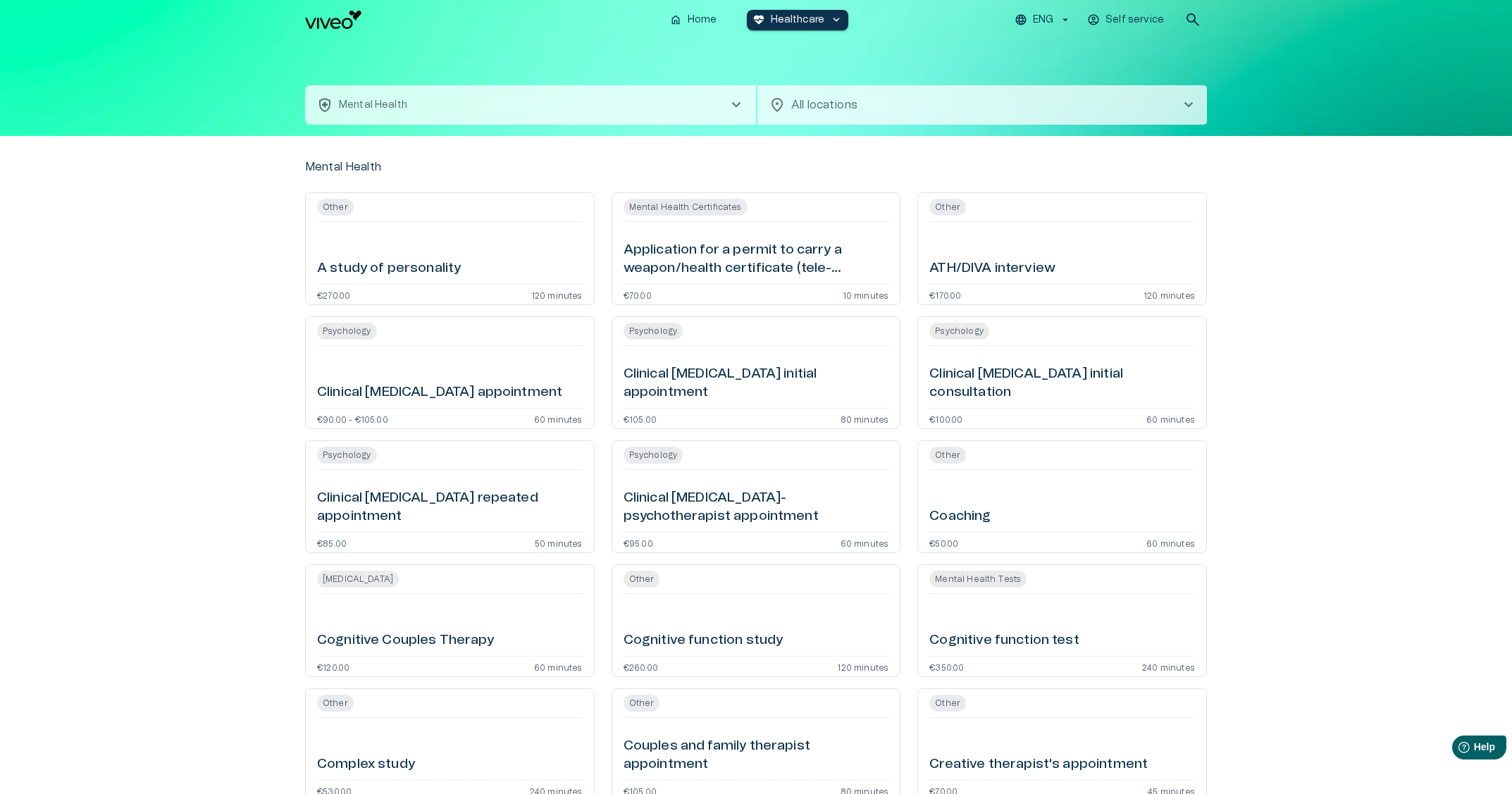
click at [794, 14] on p "Healthcare" at bounding box center [798, 20] width 54 height 14
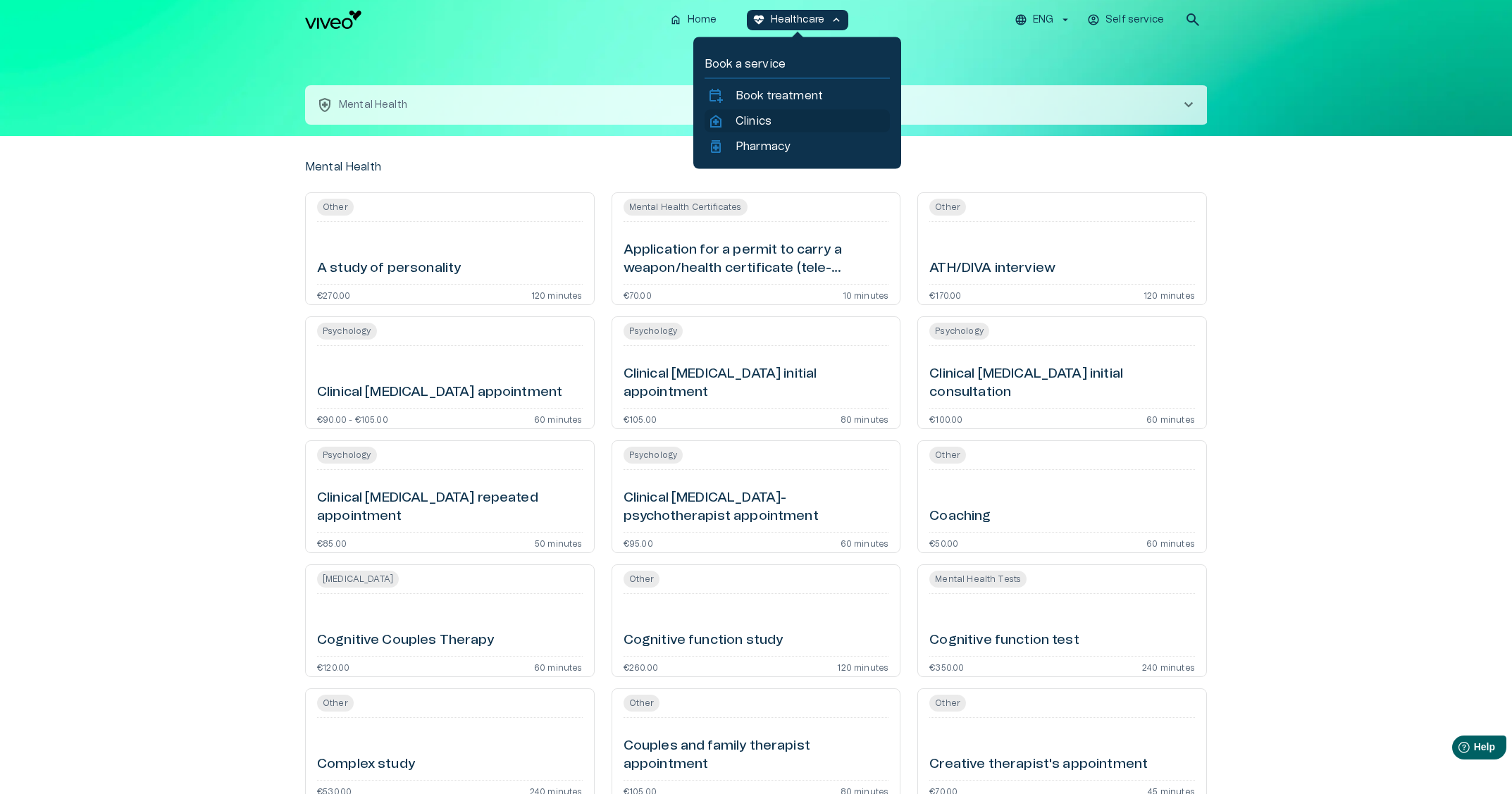
click at [771, 123] on p "Clinics" at bounding box center [753, 121] width 36 height 17
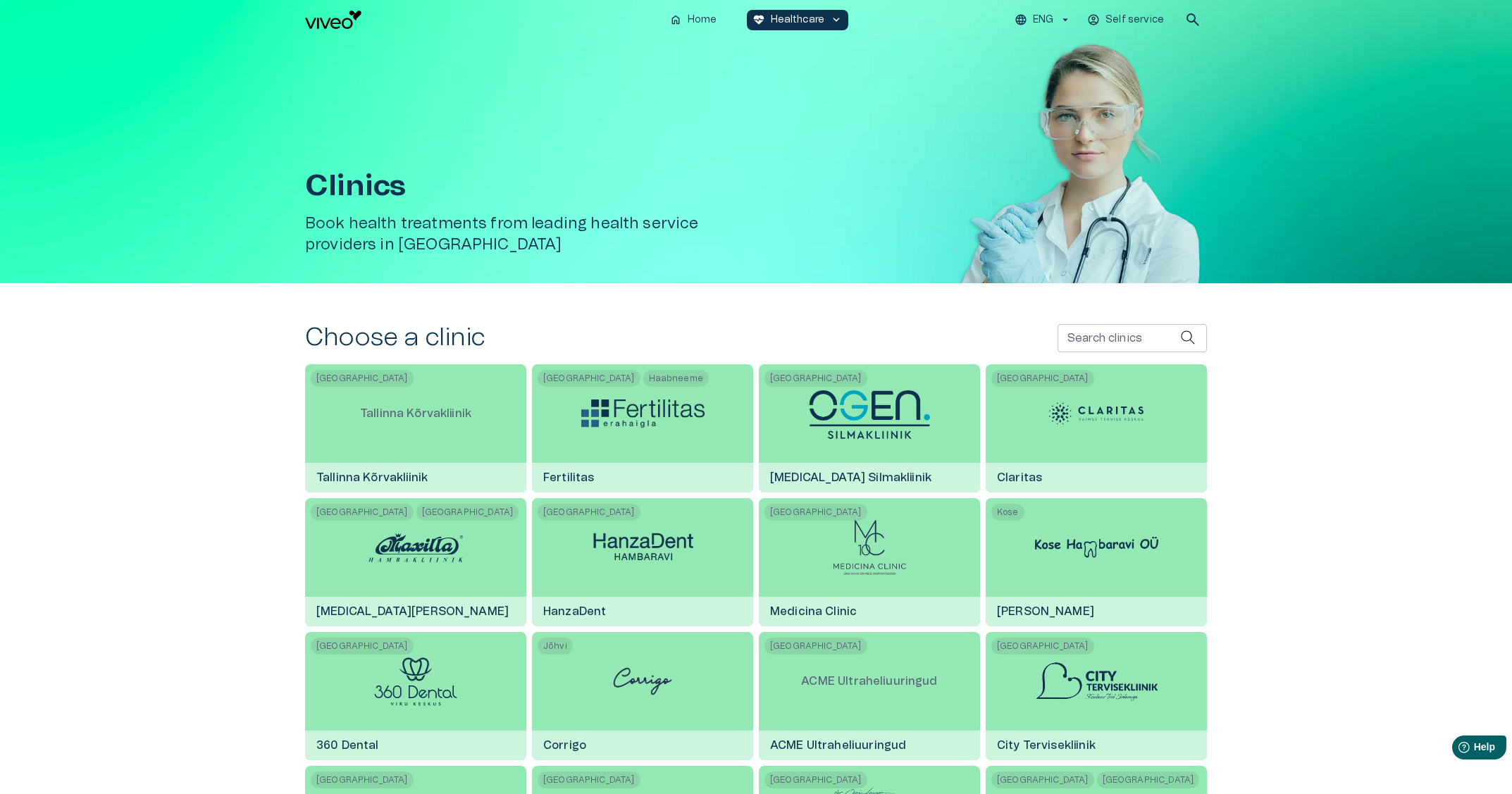
click at [1084, 345] on input "Search clinics" at bounding box center [1119, 338] width 122 height 28
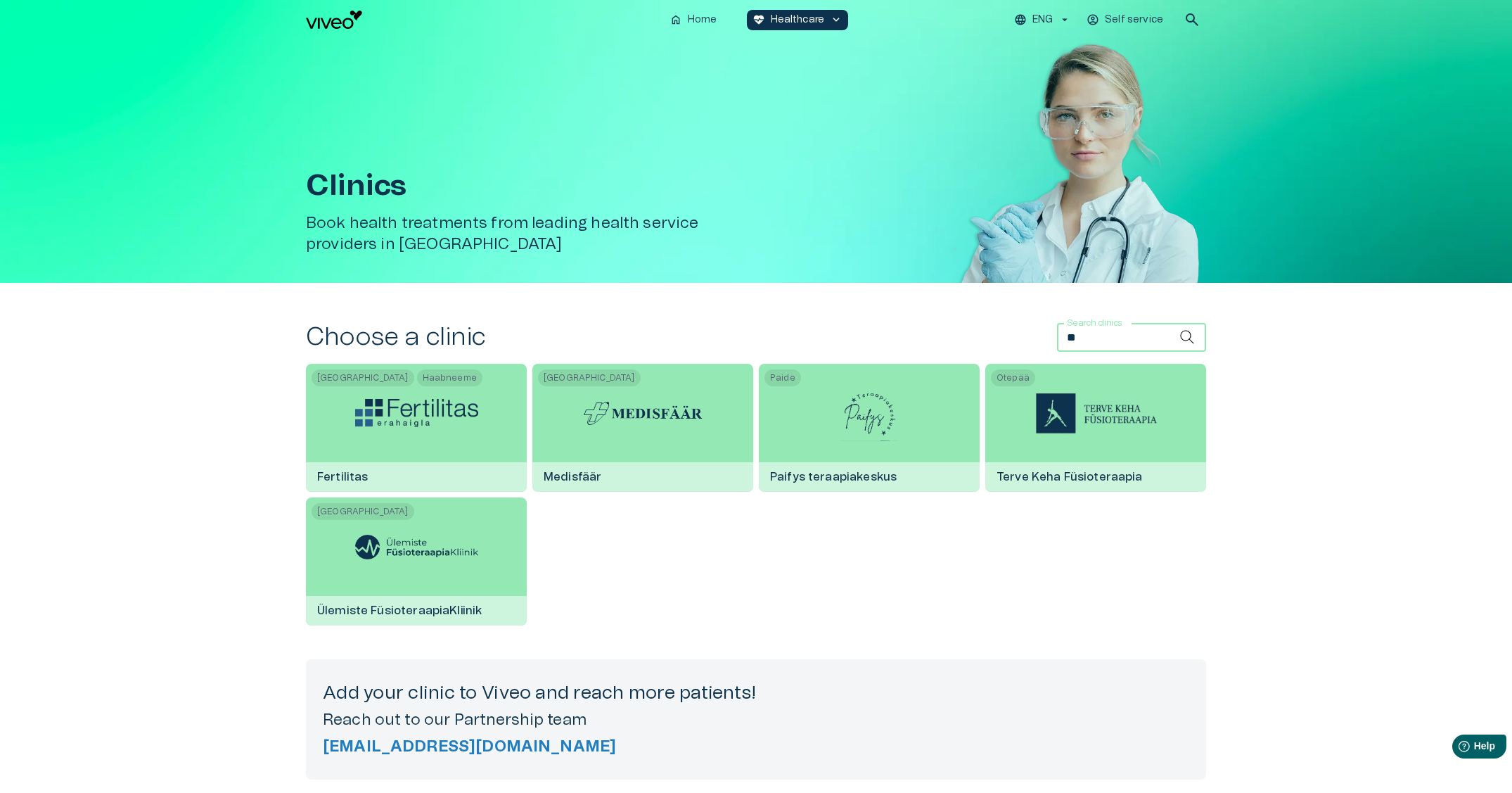
type input "***"
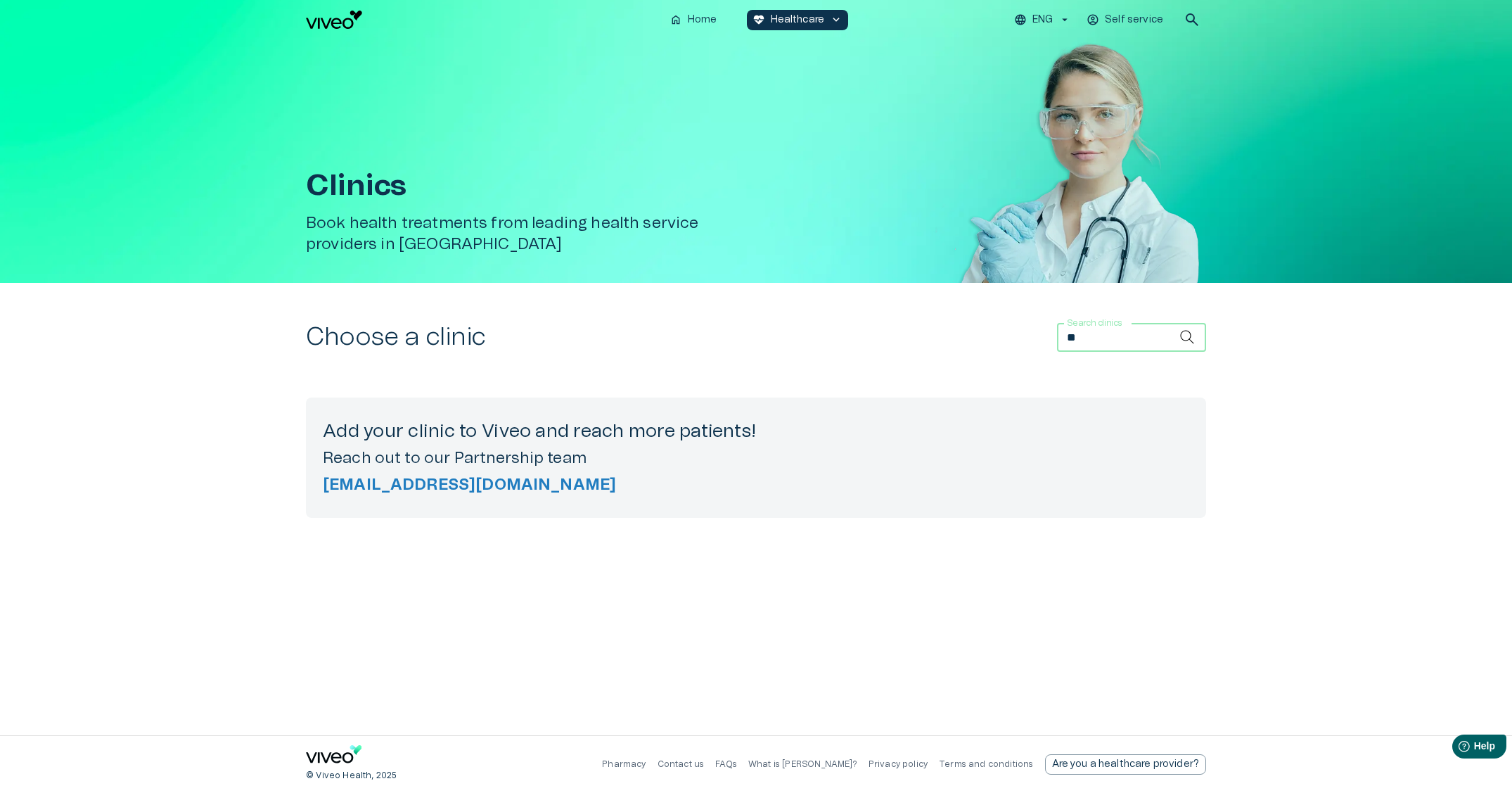
type input "*"
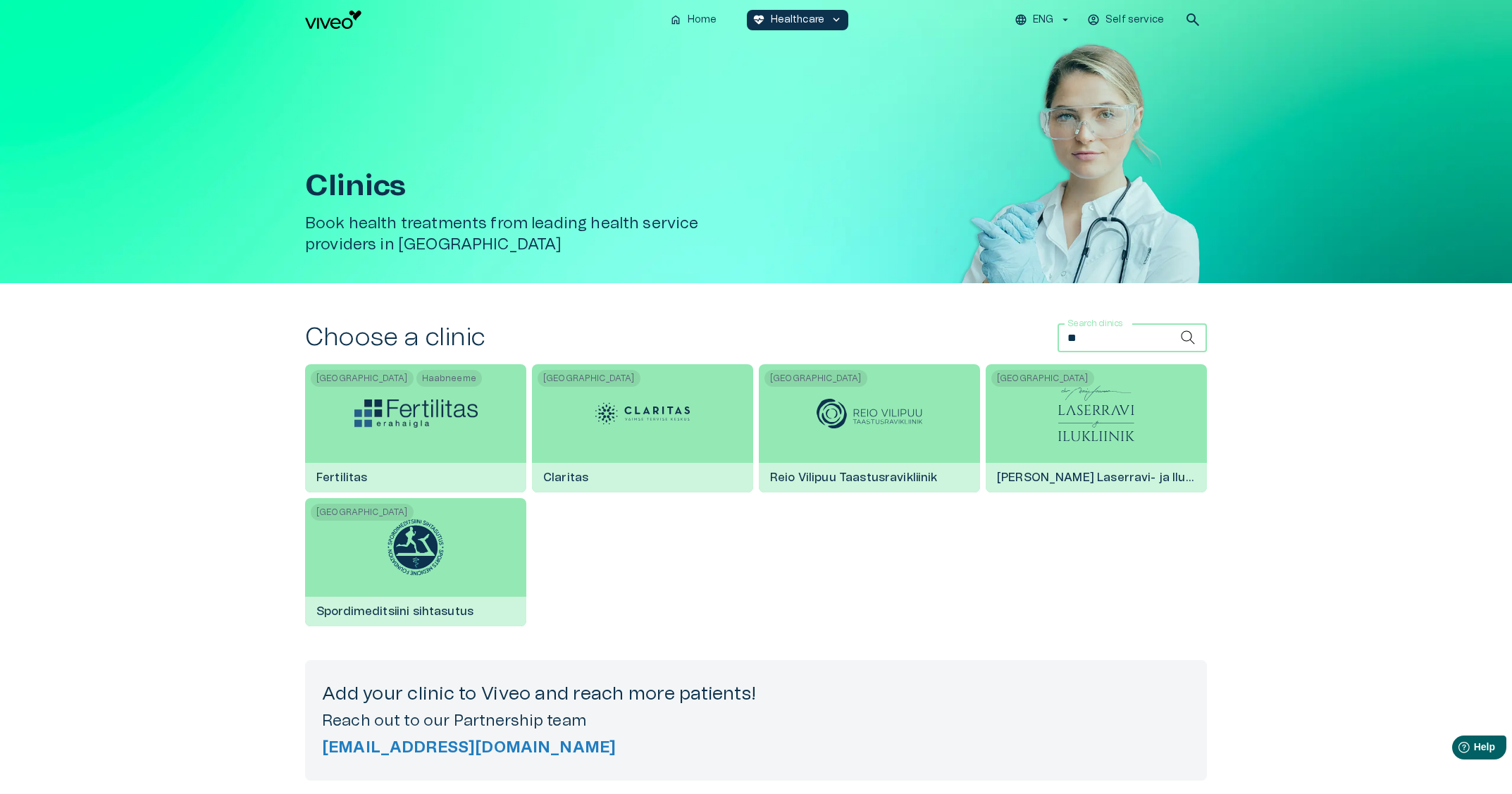
type input "*"
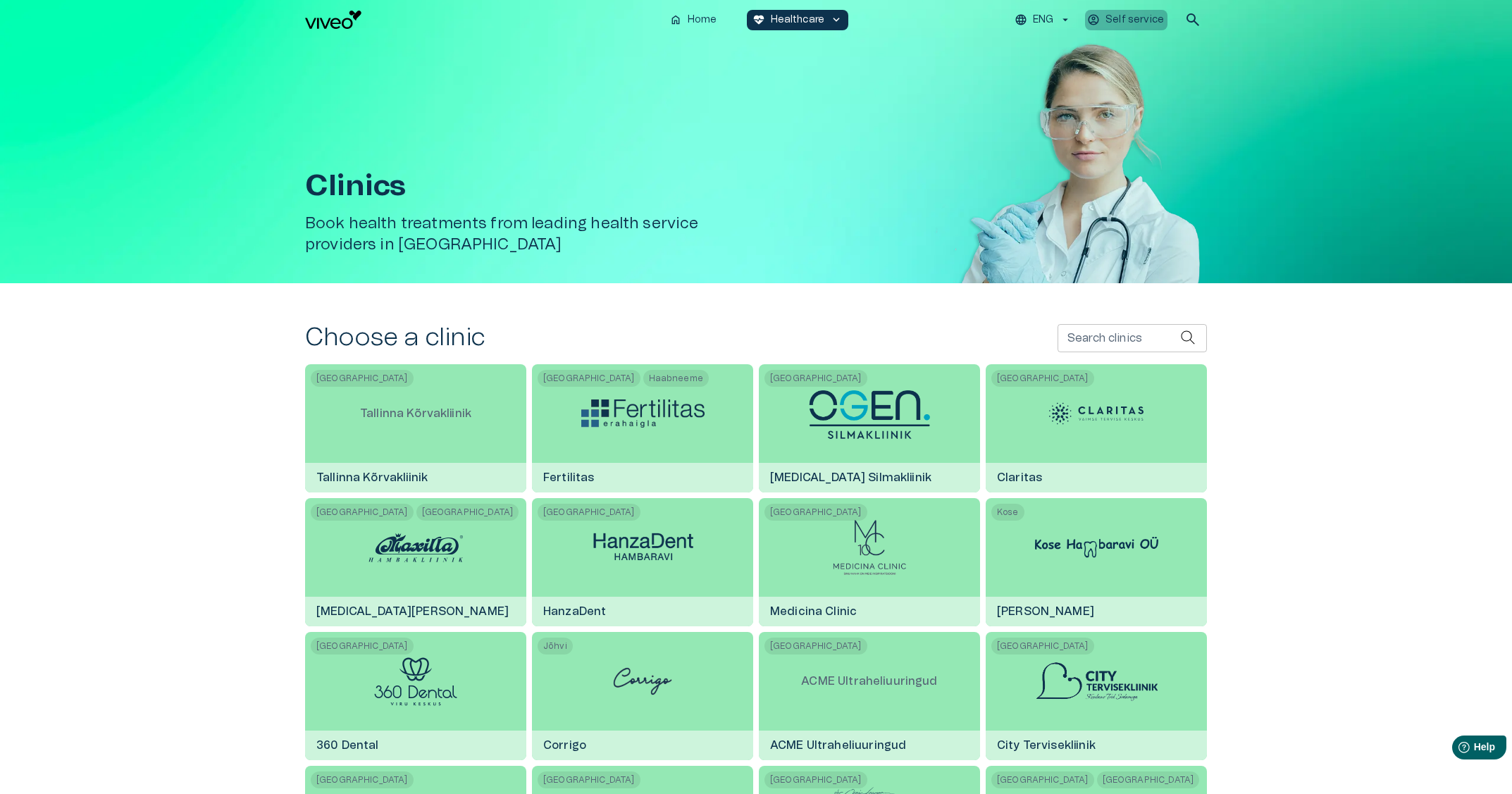
click at [1145, 11] on button "Self service" at bounding box center [1126, 20] width 82 height 20
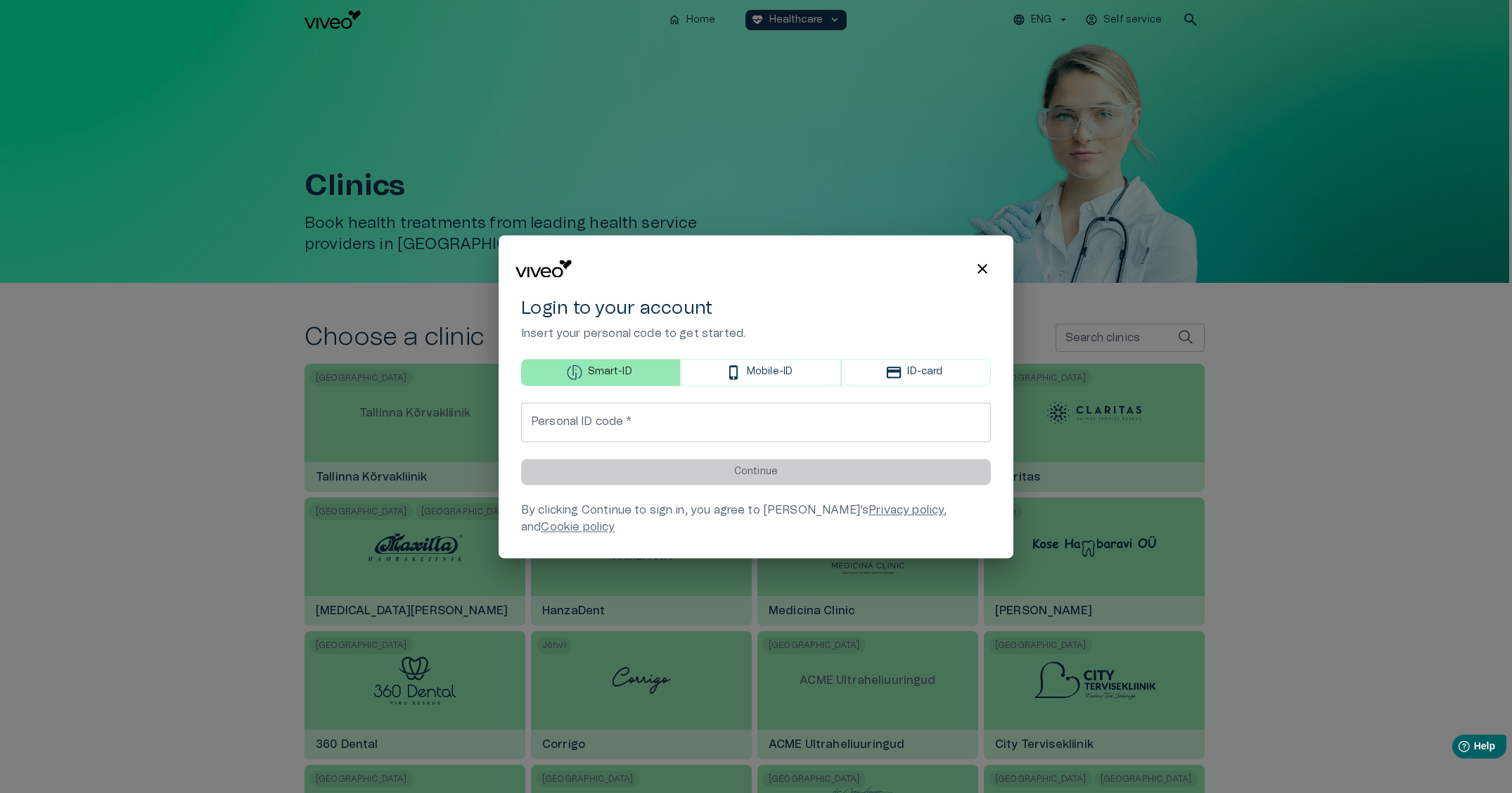
drag, startPoint x: 1143, startPoint y: 11, endPoint x: 1197, endPoint y: 21, distance: 54.9
click at [1198, 21] on div at bounding box center [756, 396] width 1512 height 793
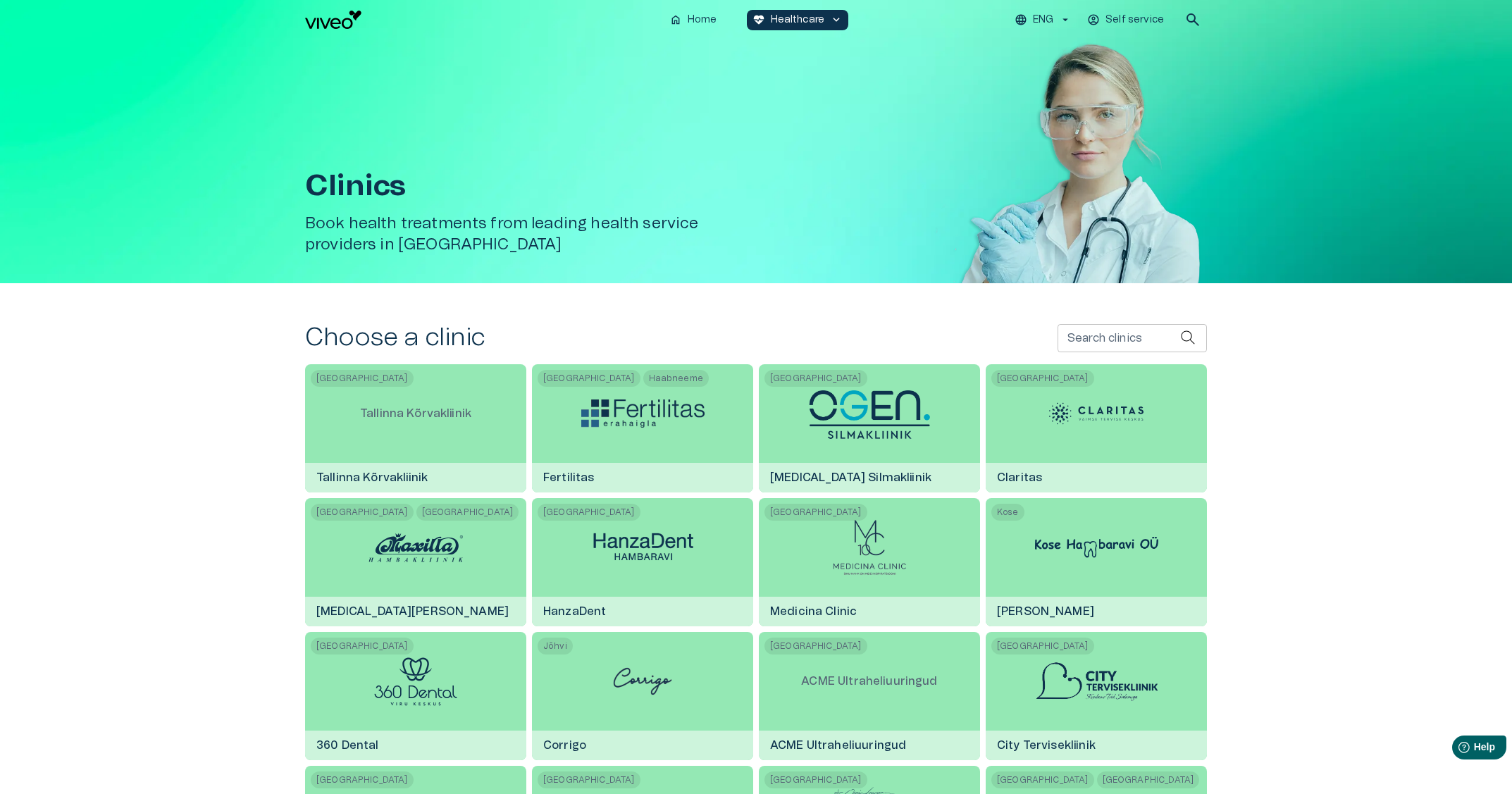
click at [1193, 21] on span "search" at bounding box center [1193, 20] width 17 height 17
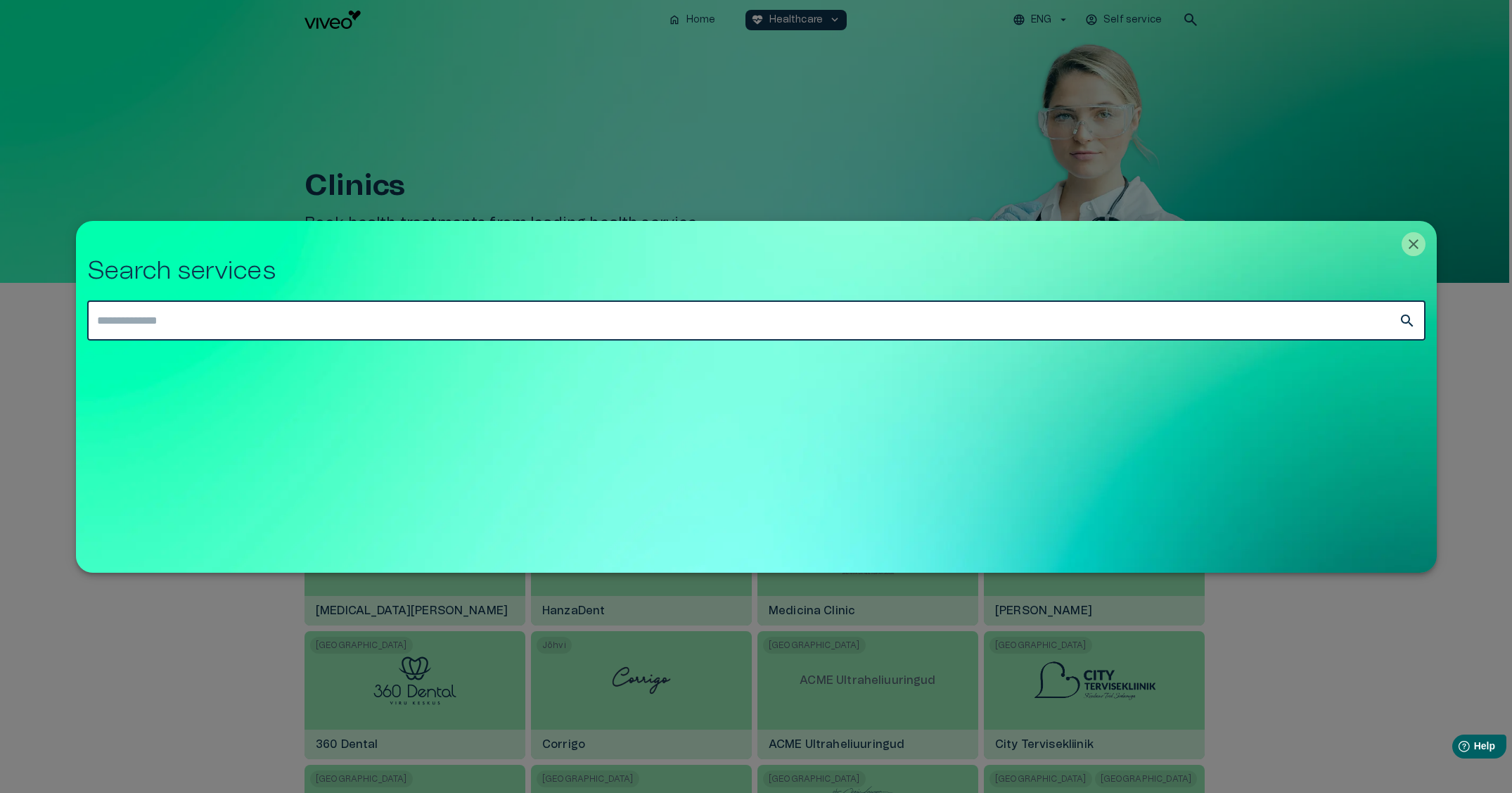
click at [583, 338] on input "text" at bounding box center [743, 321] width 1312 height 39
type input "*"
type input "***"
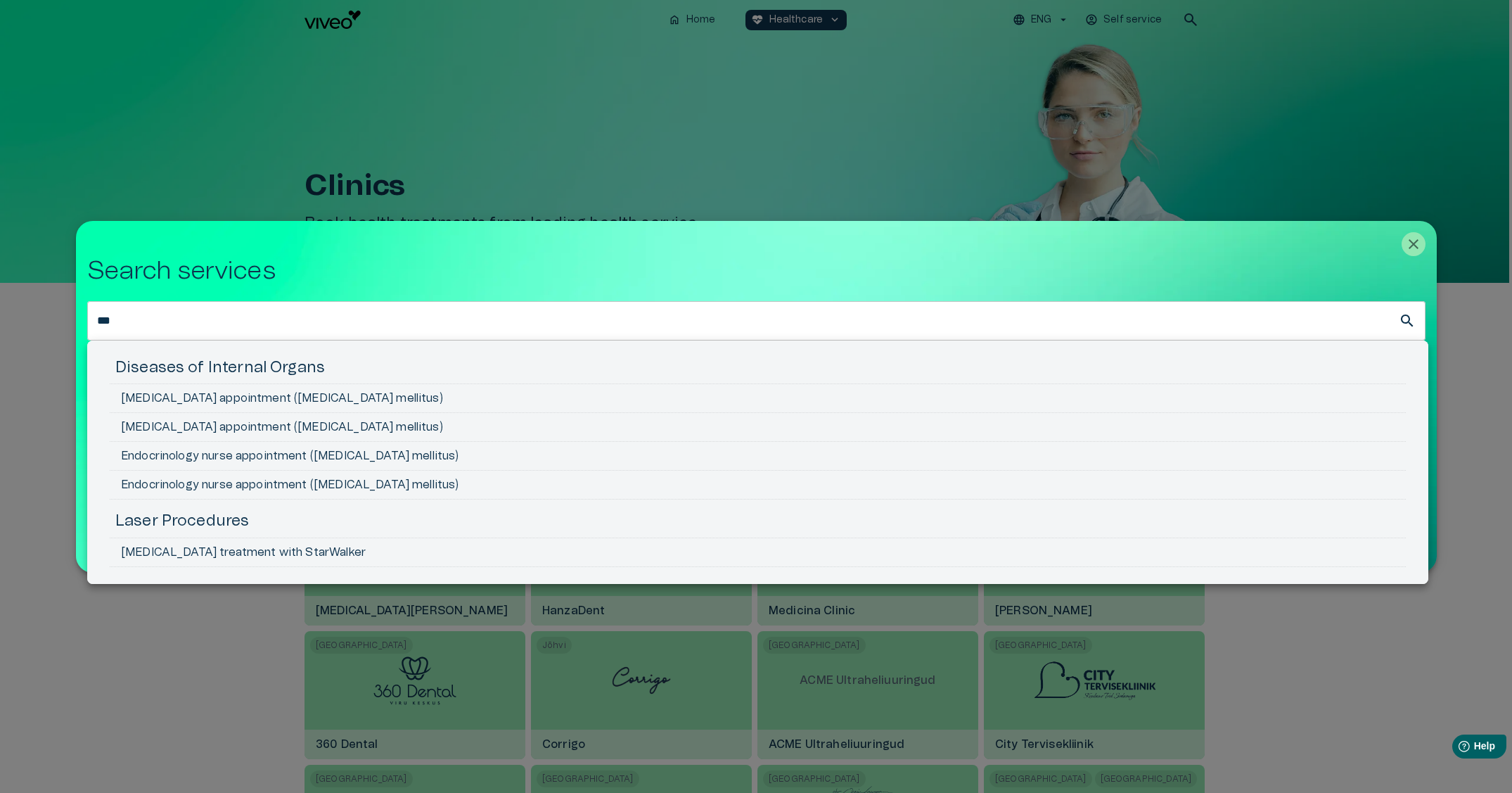
click at [1413, 248] on div at bounding box center [756, 396] width 1512 height 793
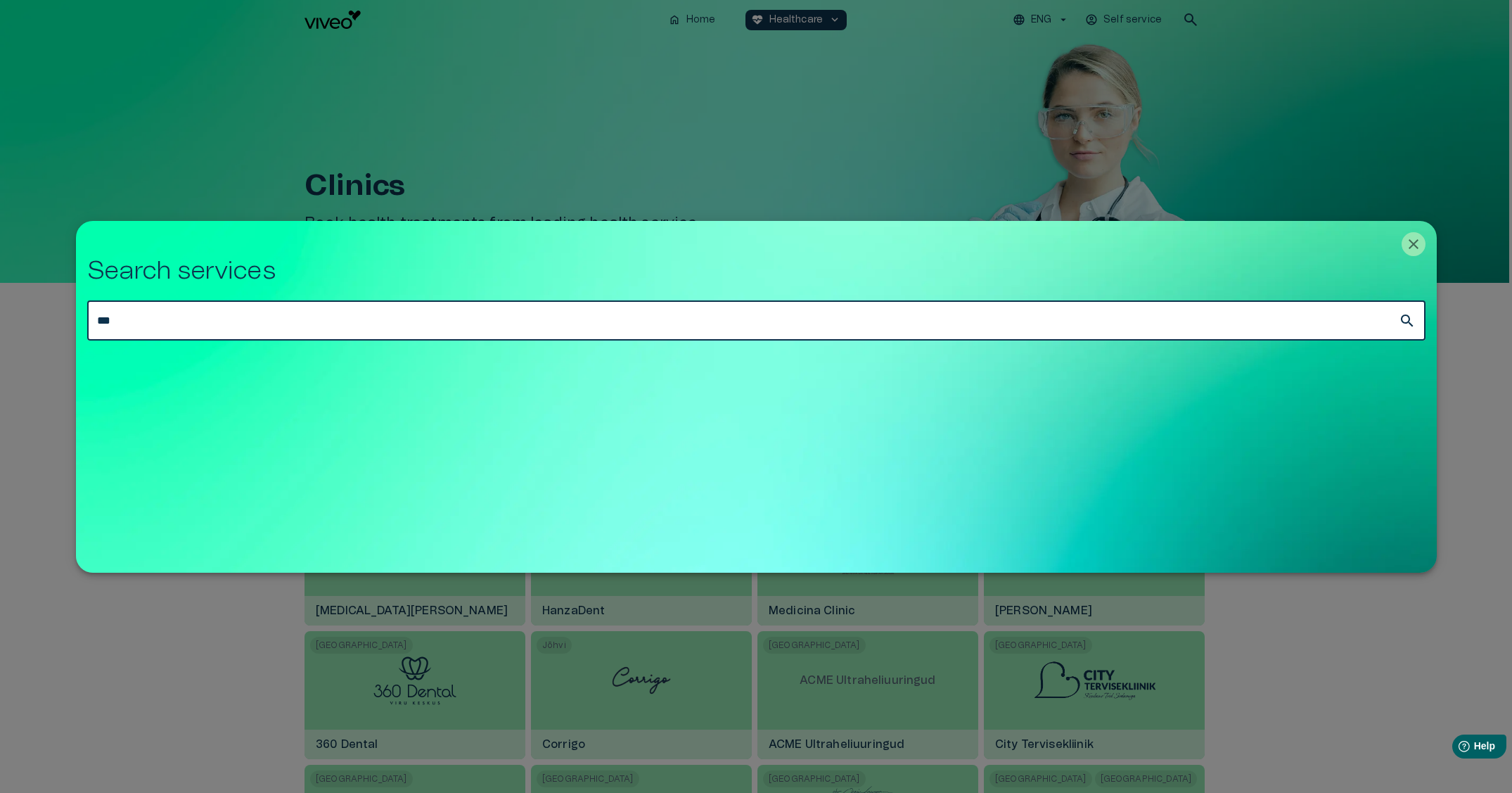
click at [857, 333] on input "***" at bounding box center [743, 321] width 1312 height 39
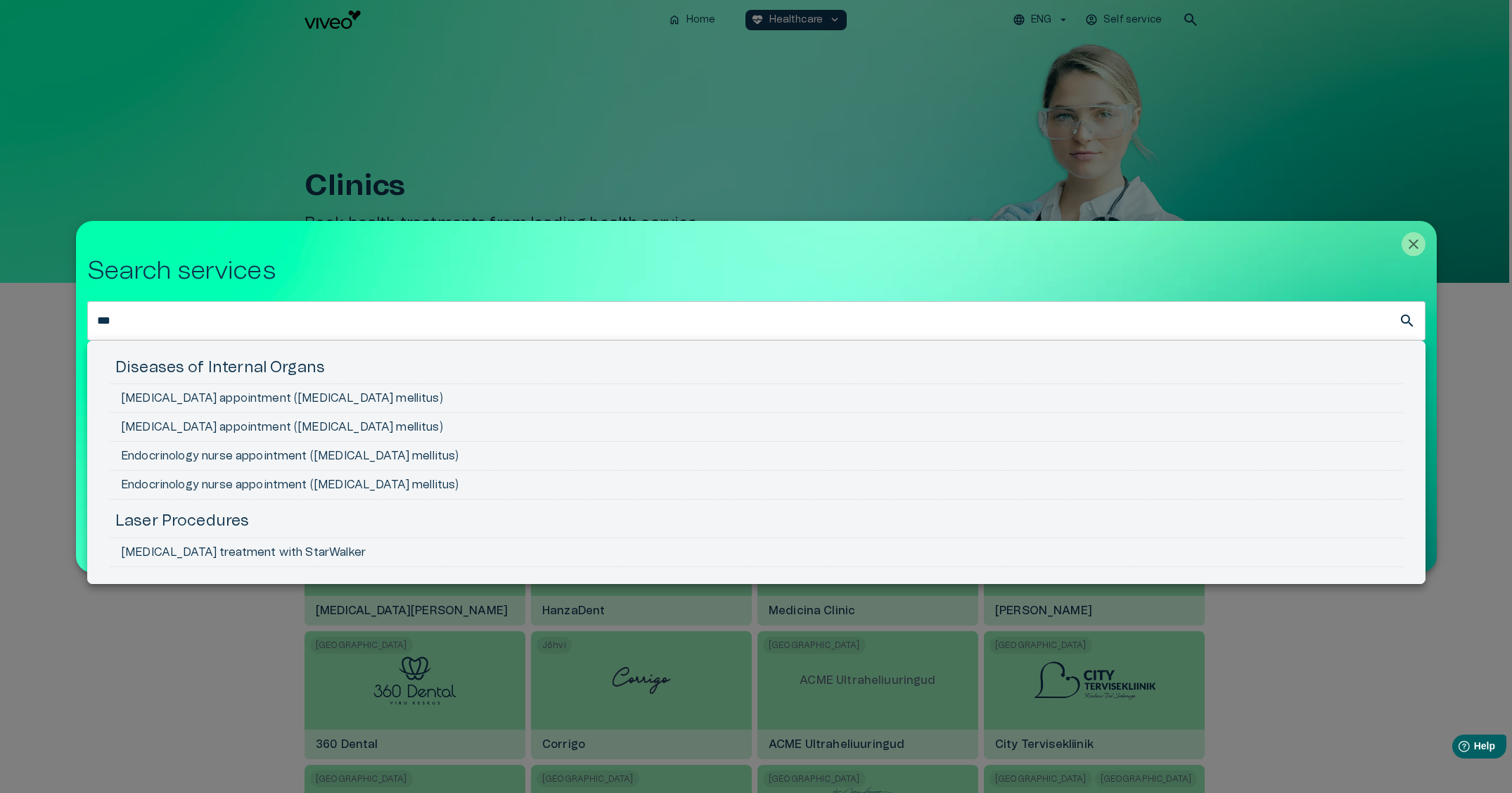
click at [1325, 289] on div at bounding box center [756, 396] width 1512 height 793
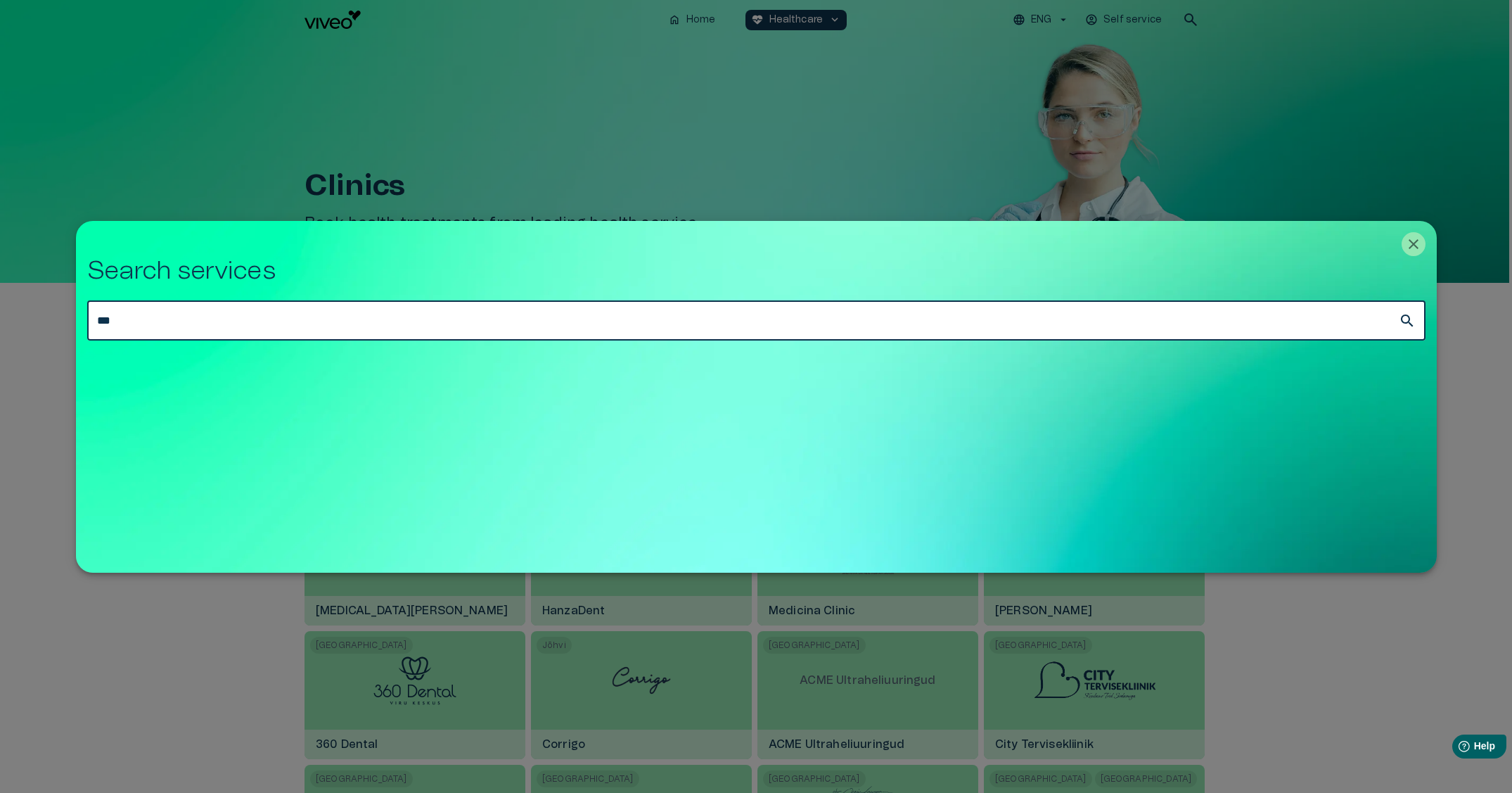
click at [1185, 320] on input "***" at bounding box center [743, 321] width 1312 height 39
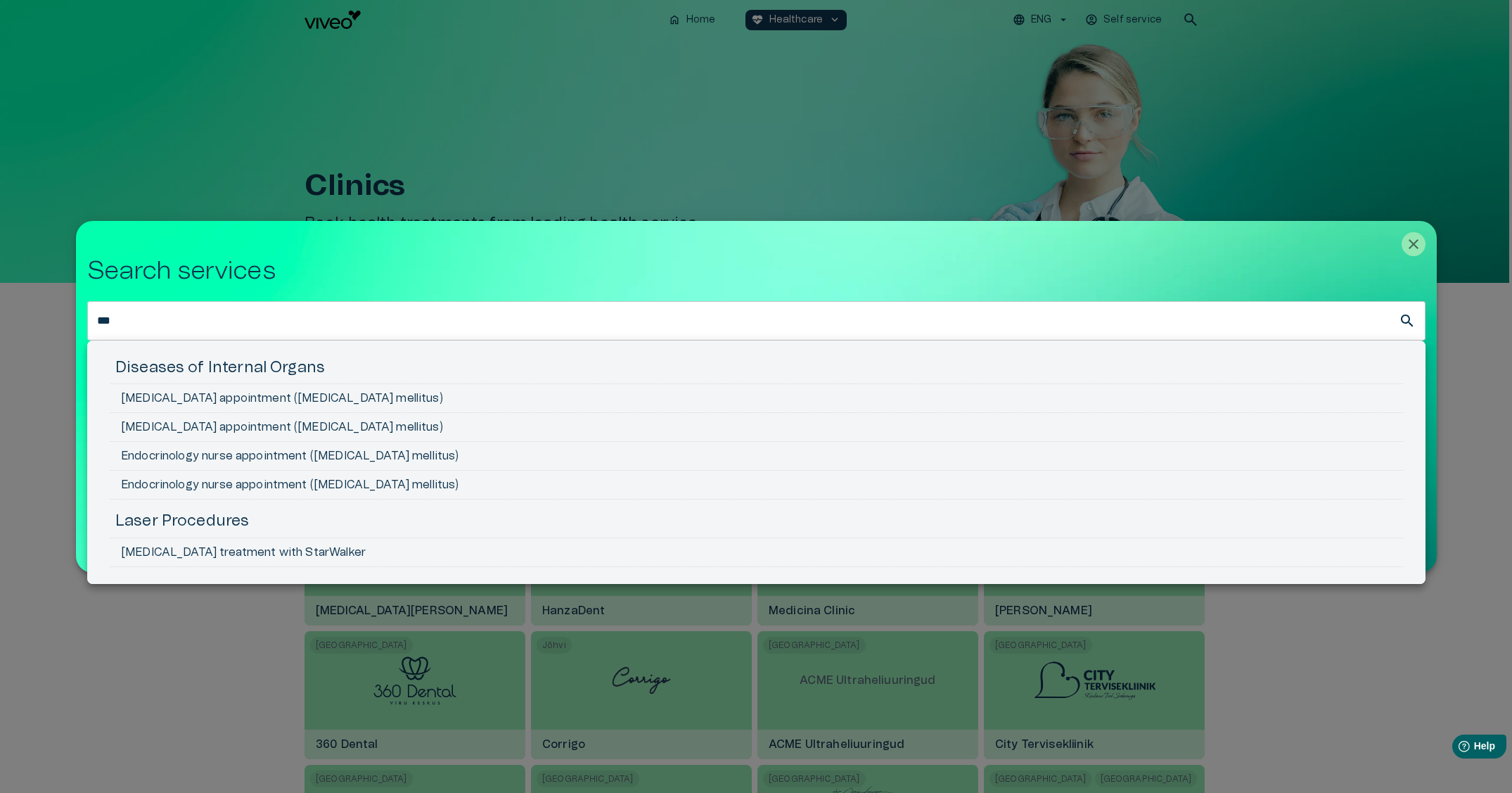
click at [336, 377] on h5 "Diseases of Internal Organs" at bounding box center [756, 370] width 1293 height 26
click at [354, 369] on h5 "Diseases of Internal Organs" at bounding box center [756, 370] width 1293 height 26
click at [348, 388] on li "[MEDICAL_DATA] appointment ([MEDICAL_DATA] mellitus)" at bounding box center [756, 399] width 1293 height 29
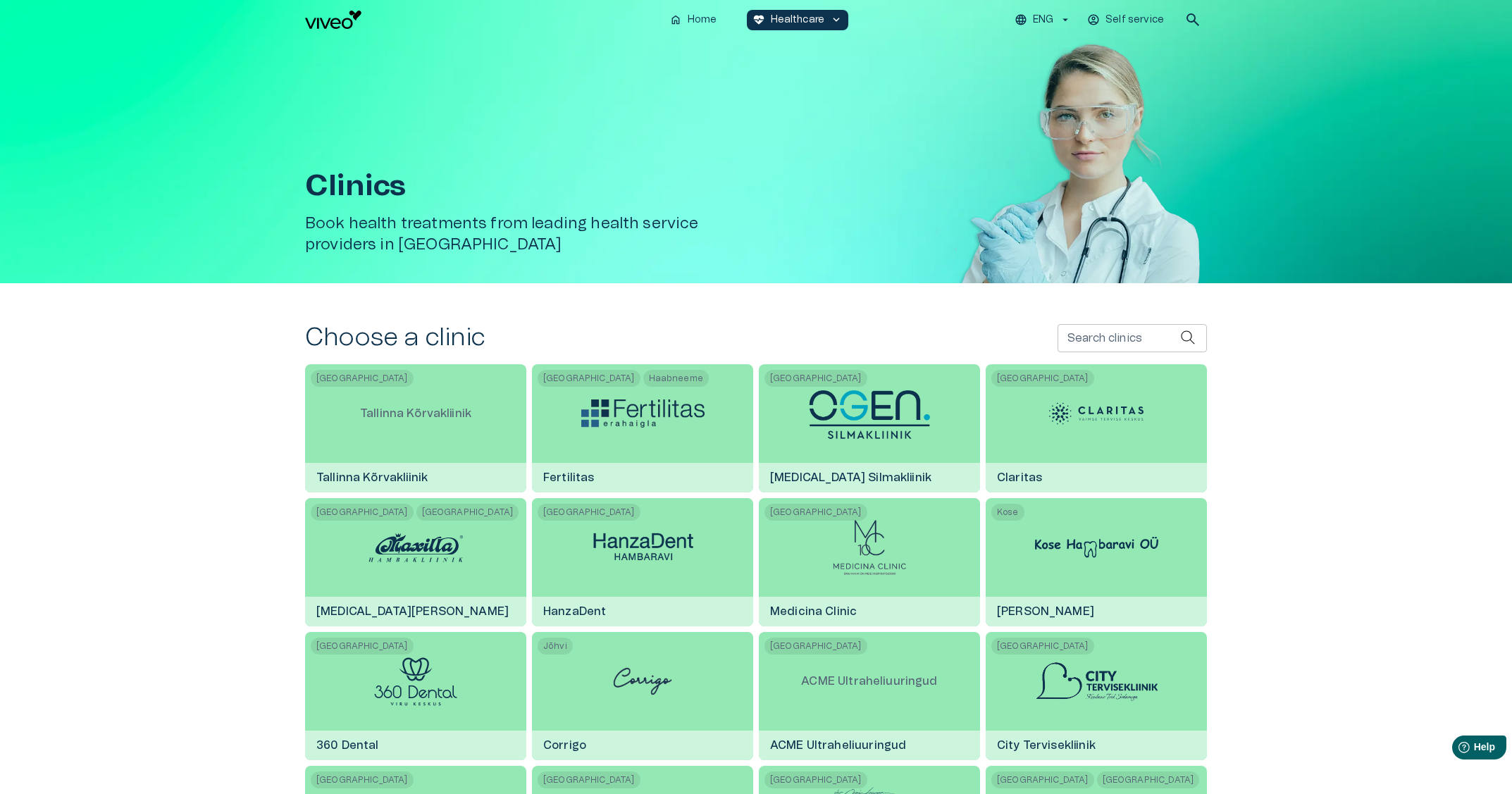
click at [1130, 21] on p "Self service" at bounding box center [1134, 20] width 59 height 14
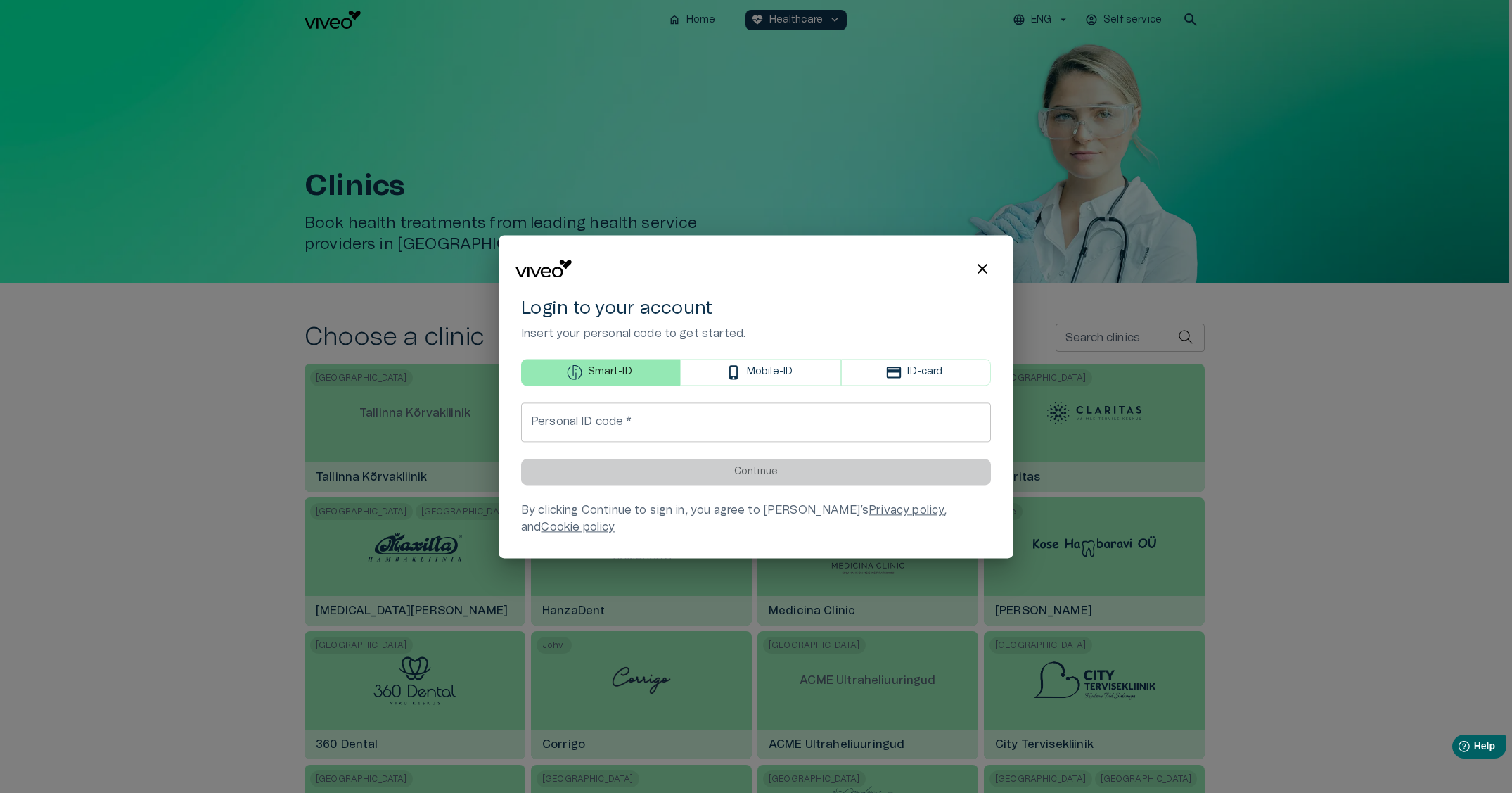
click at [1186, 27] on div at bounding box center [756, 396] width 1512 height 793
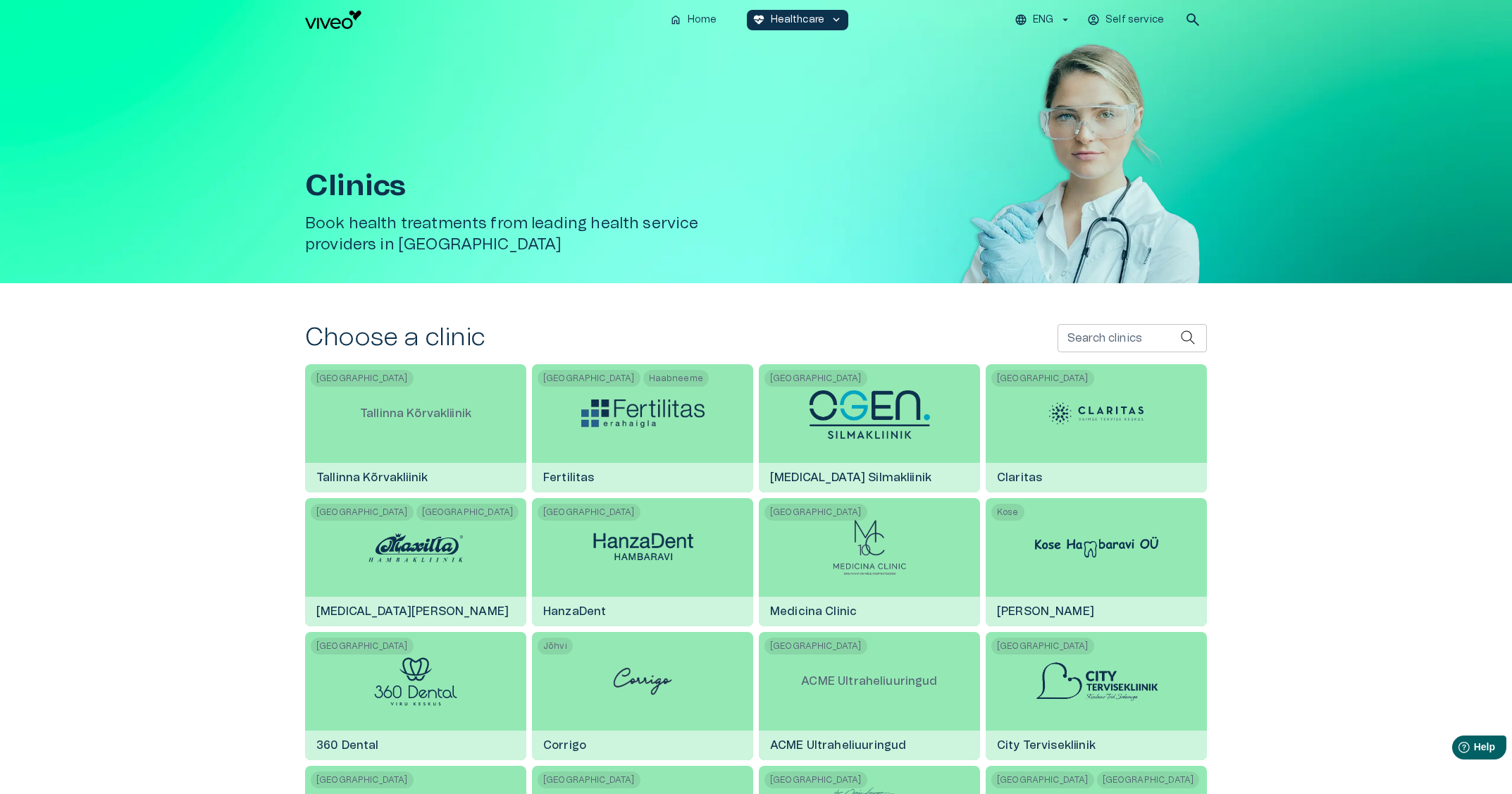
click at [1198, 17] on span "search" at bounding box center [1193, 20] width 17 height 17
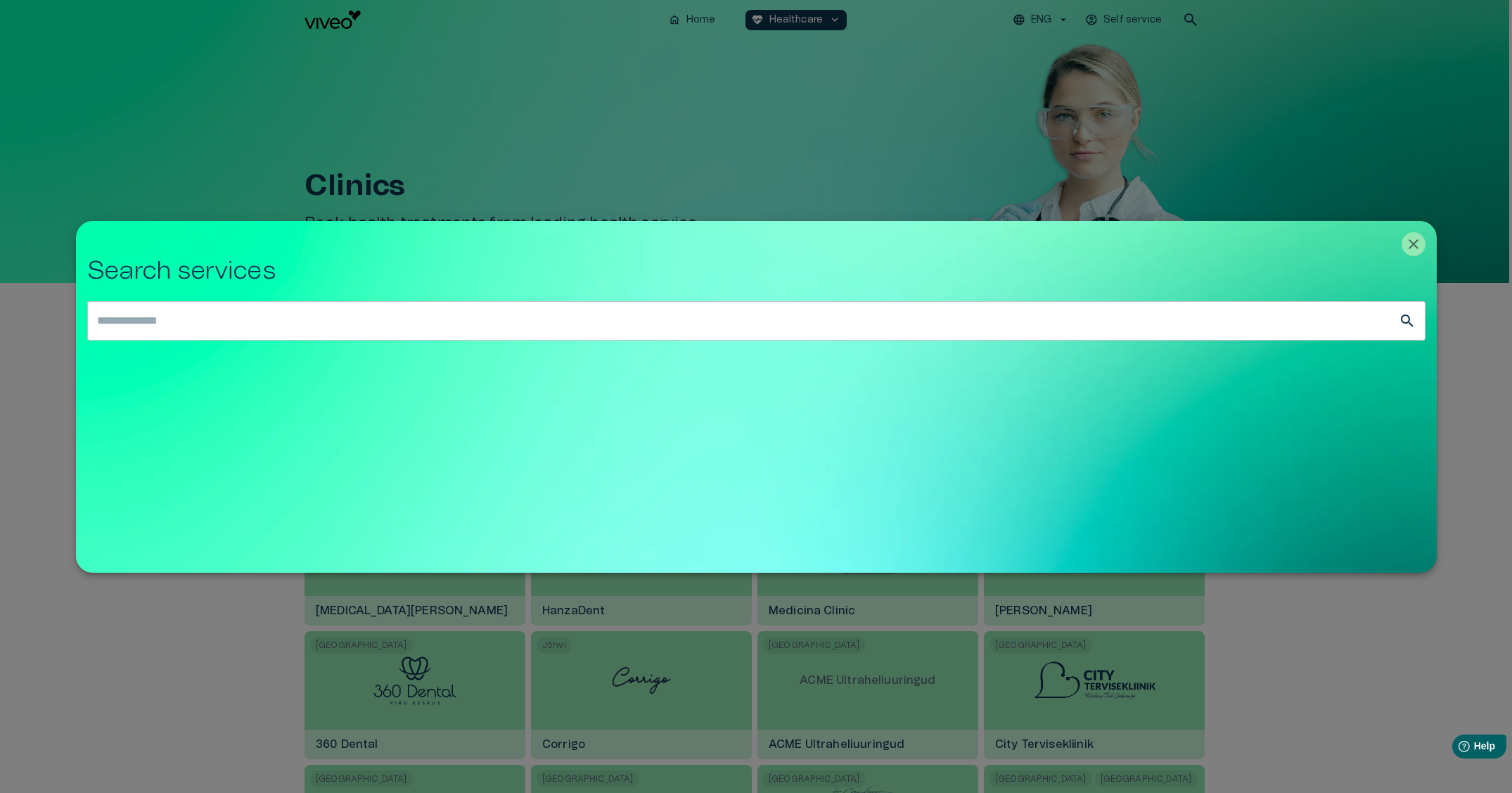
drag, startPoint x: 679, startPoint y: 286, endPoint x: 656, endPoint y: 295, distance: 24.7
click at [679, 286] on h2 "Search services" at bounding box center [756, 271] width 1338 height 31
click at [613, 307] on input "text" at bounding box center [743, 321] width 1312 height 39
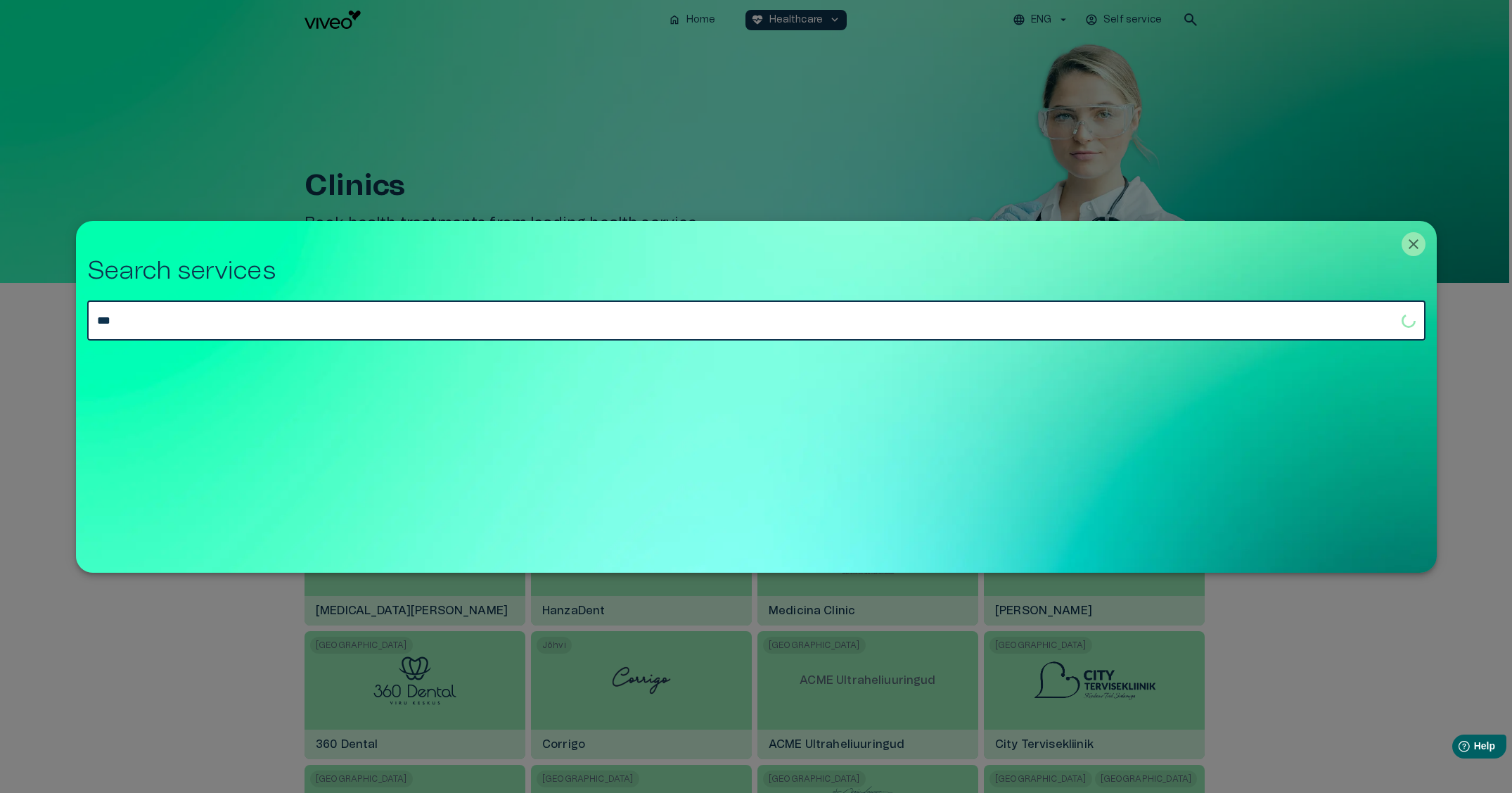
type input "***"
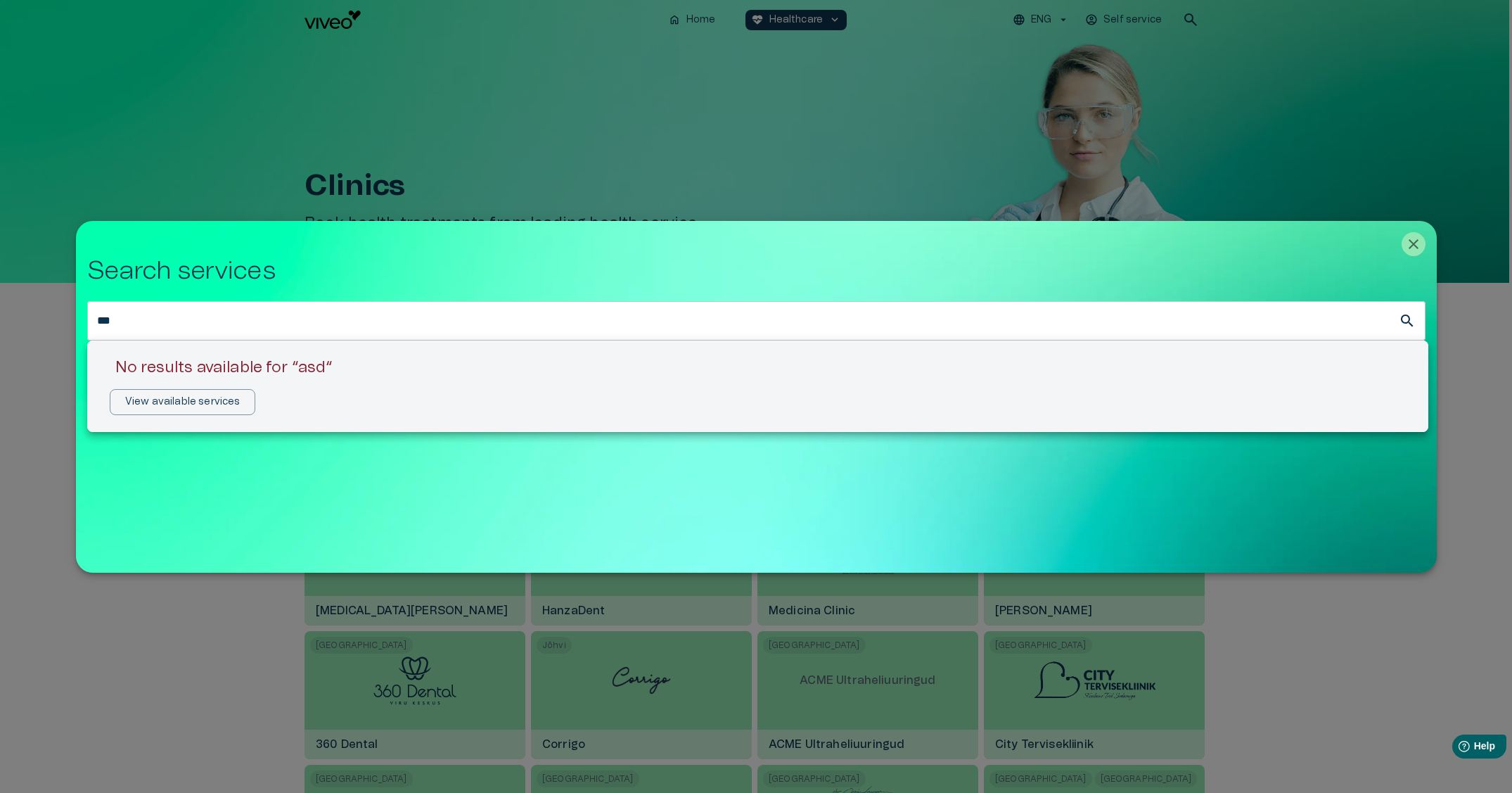
click at [427, 484] on div at bounding box center [756, 396] width 1512 height 793
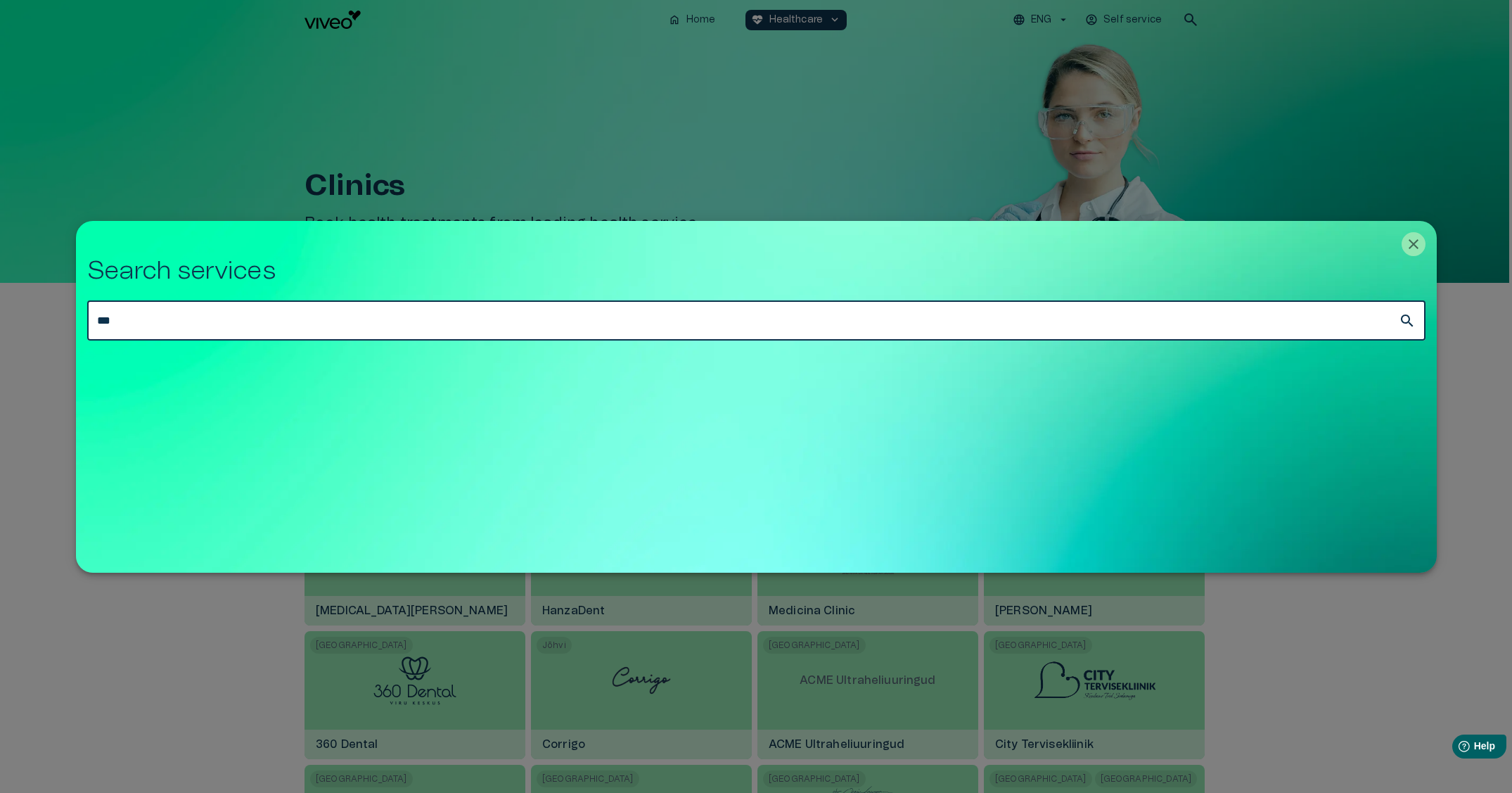
click at [723, 207] on div at bounding box center [756, 396] width 1512 height 793
